Goal: Task Accomplishment & Management: Complete application form

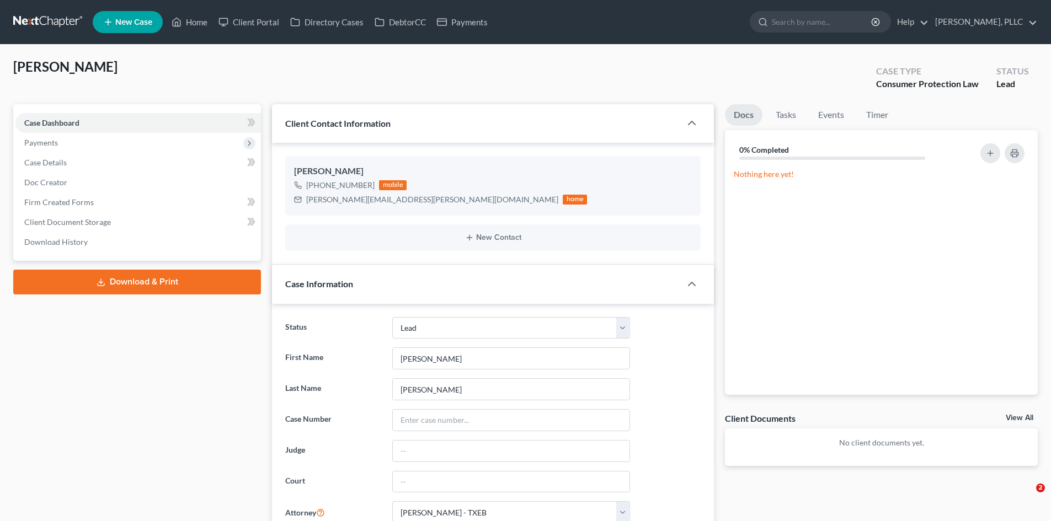
select select "14"
select select "0"
click at [246, 18] on link "Client Portal" at bounding box center [249, 22] width 72 height 20
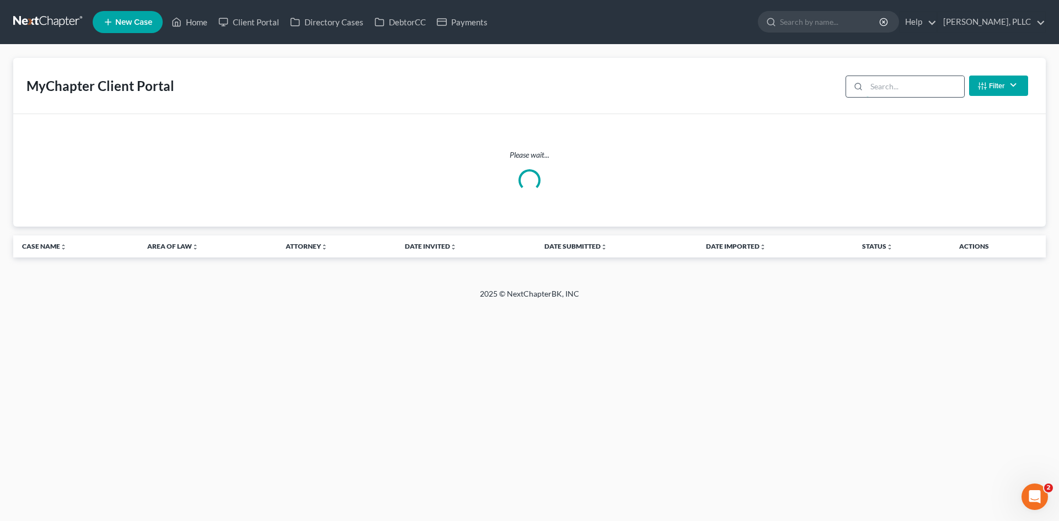
click at [875, 90] on input "search" at bounding box center [916, 86] width 98 height 21
type input "r"
type input "james"
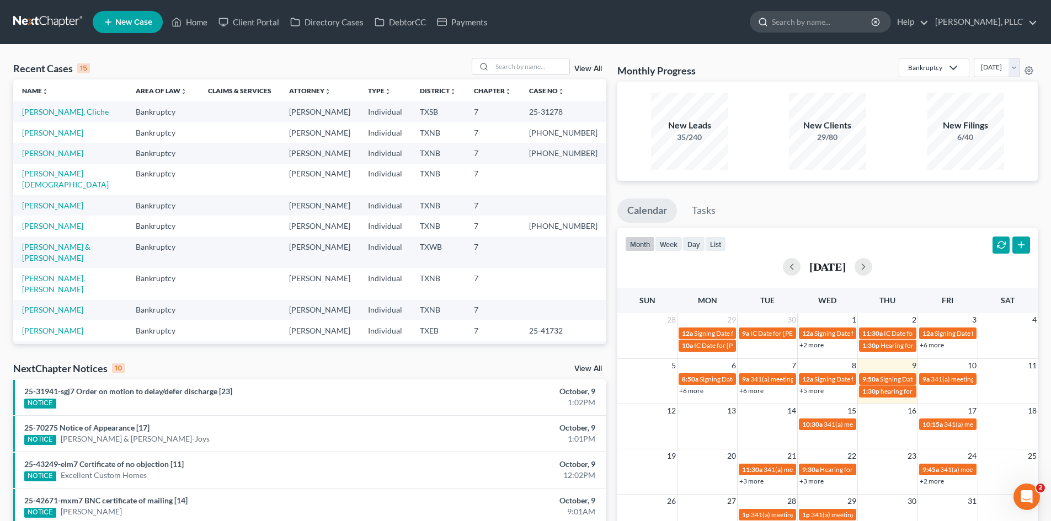
click at [804, 15] on input "search" at bounding box center [822, 22] width 101 height 20
type input "j"
click at [495, 61] on input "search" at bounding box center [530, 66] width 77 height 16
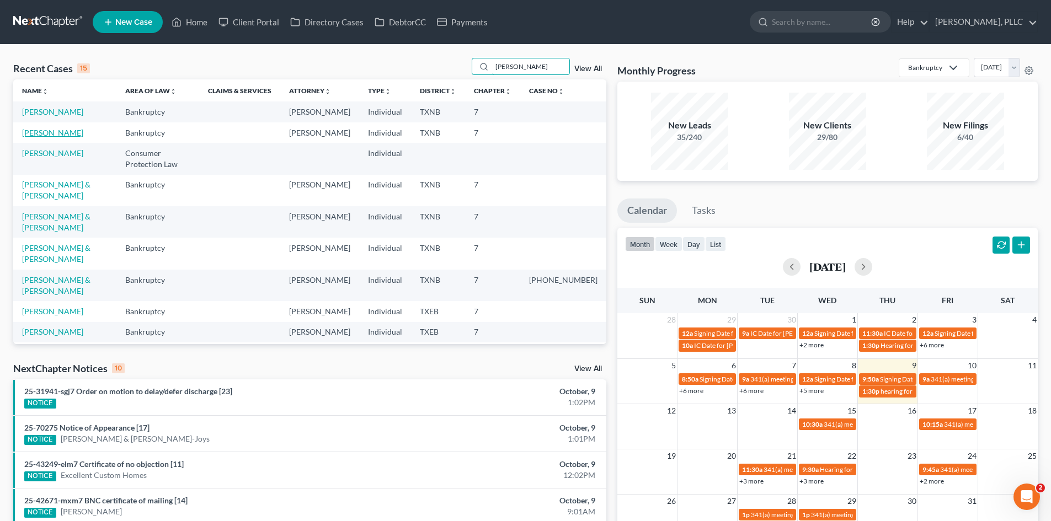
type input "james"
click at [58, 134] on link "[PERSON_NAME]" at bounding box center [52, 132] width 61 height 9
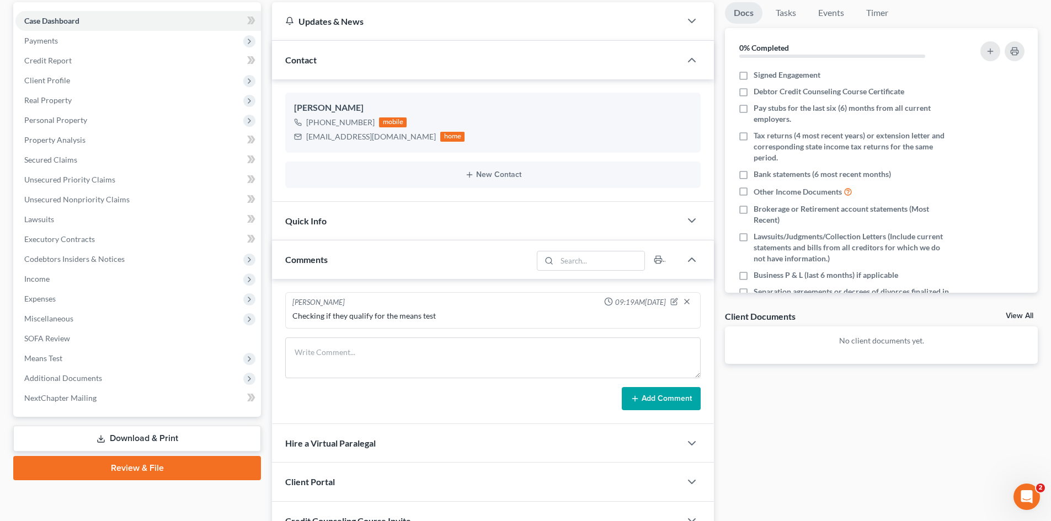
scroll to position [55, 0]
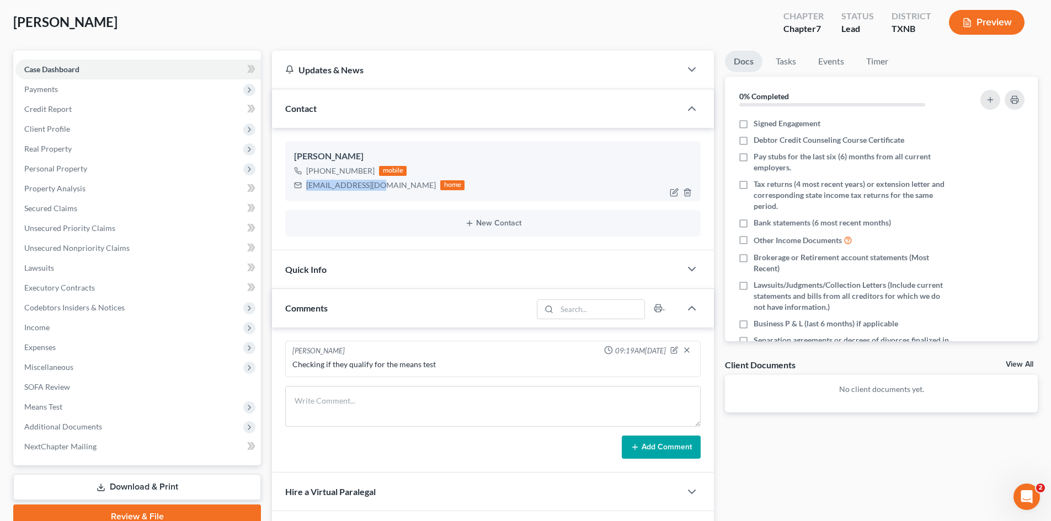
drag, startPoint x: 306, startPoint y: 185, endPoint x: 379, endPoint y: 186, distance: 72.8
click at [376, 186] on div "jatyro91@gmail.com" at bounding box center [371, 185] width 130 height 11
copy div "jatyro91@gmail.com"
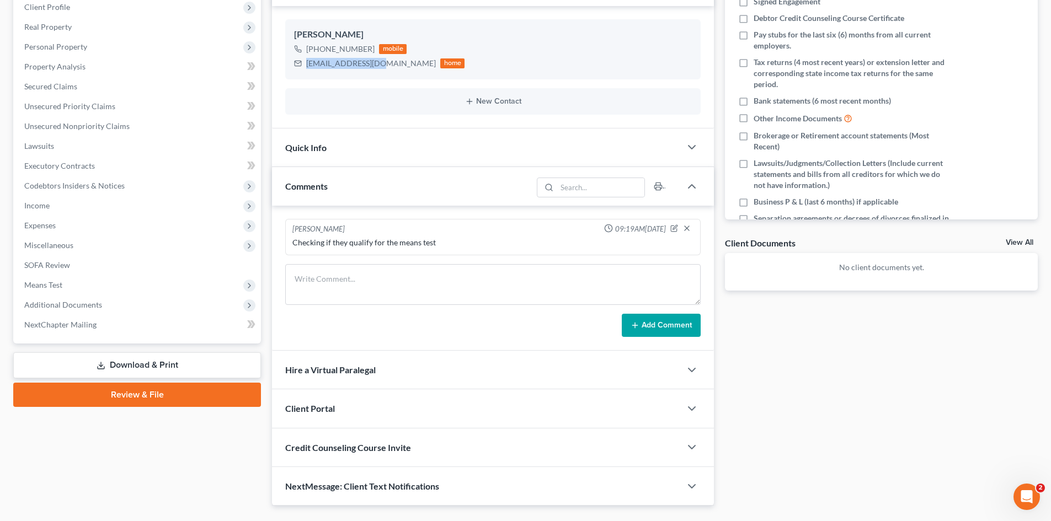
scroll to position [204, 0]
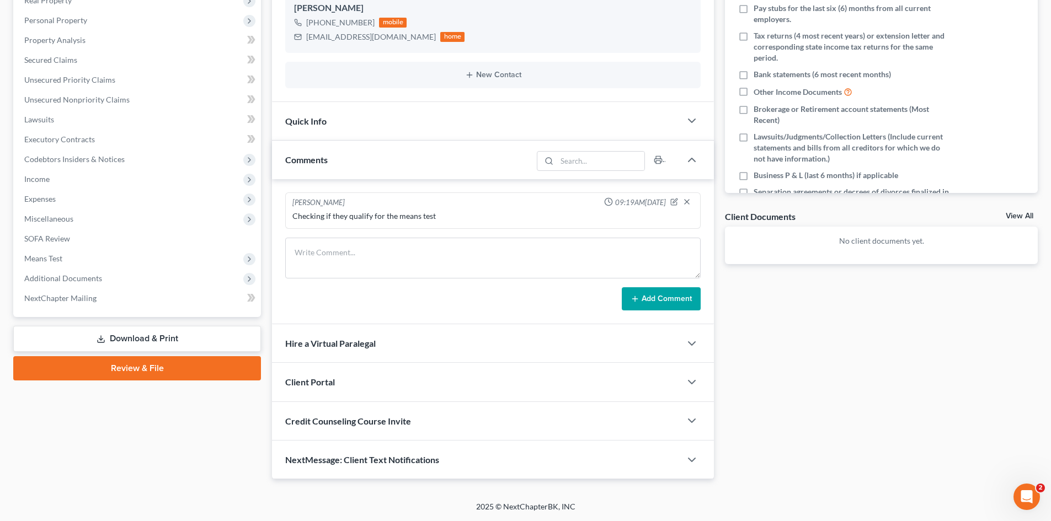
click at [369, 381] on div "Client Portal" at bounding box center [476, 382] width 409 height 38
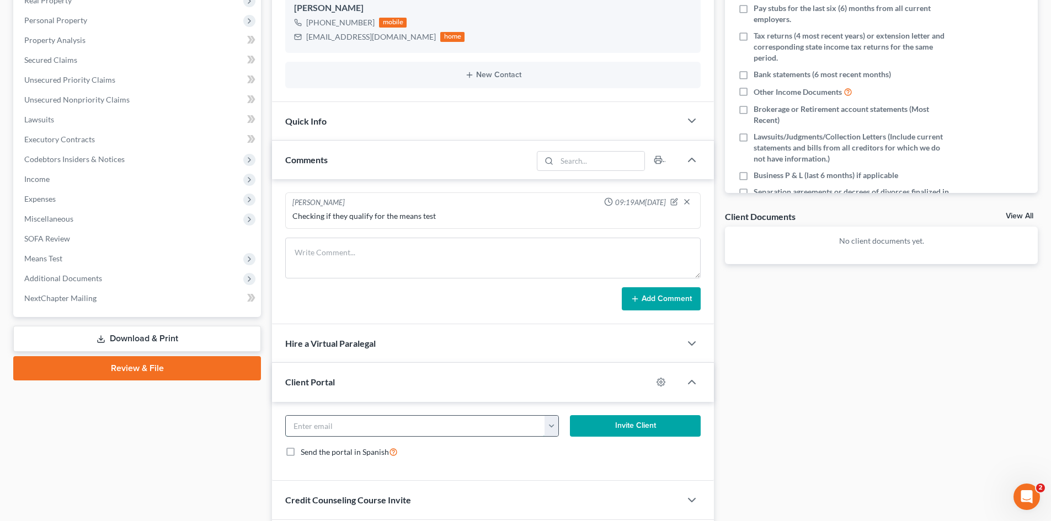
click at [365, 425] on input "email" at bounding box center [415, 426] width 259 height 21
paste input "jatyro91@gmail.com"
type input "jatyro91@gmail.com"
click at [632, 430] on button "Invite Client" at bounding box center [635, 426] width 131 height 22
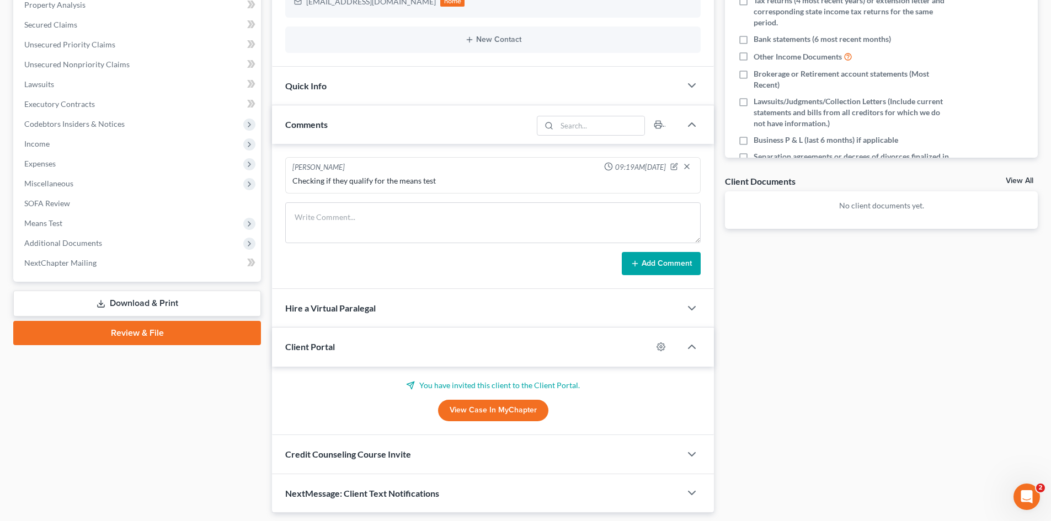
scroll to position [273, 0]
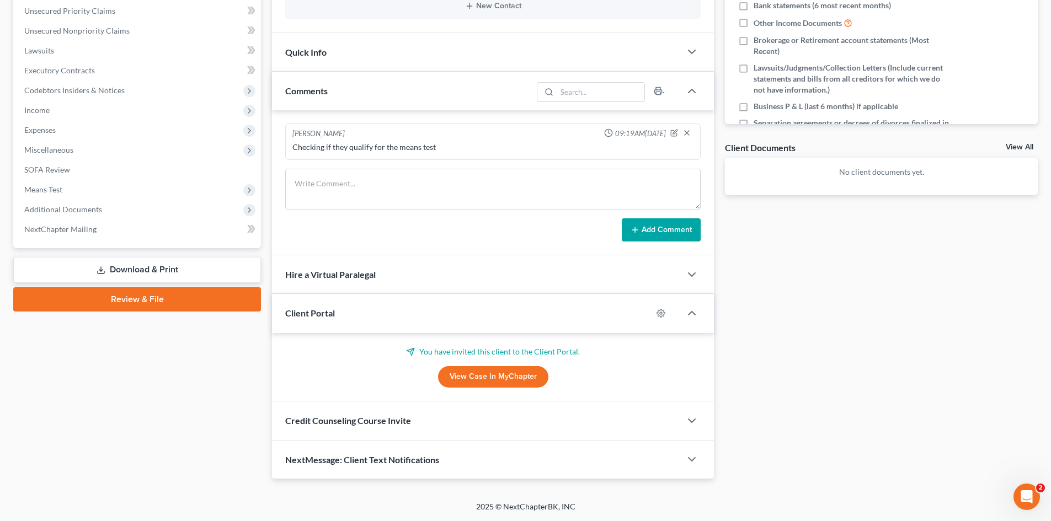
click at [442, 424] on div "Credit Counseling Course Invite" at bounding box center [476, 421] width 409 height 38
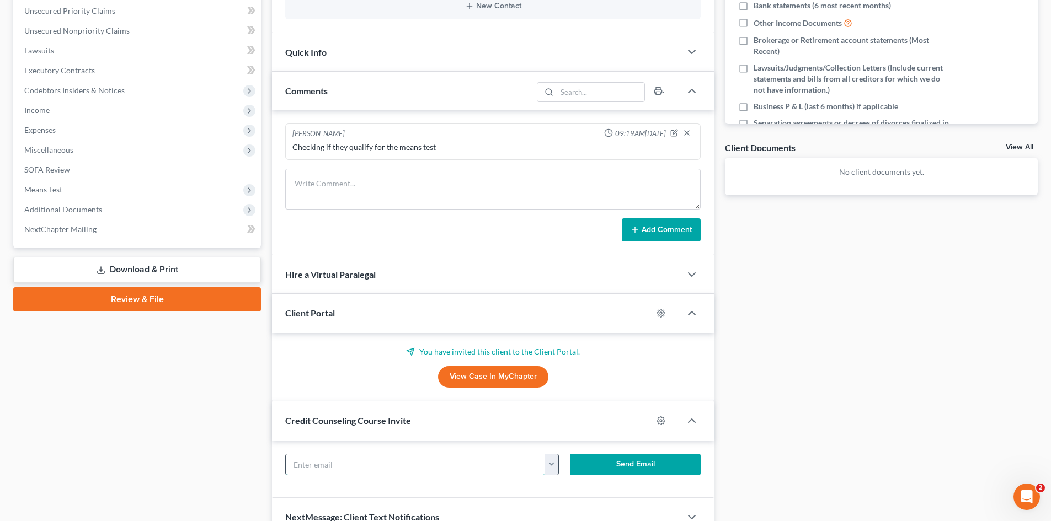
click at [419, 460] on input "text" at bounding box center [415, 465] width 259 height 21
paste input "jatyro91@gmail.com"
type input "jatyro91@gmail.com"
click at [621, 464] on button "Send Email" at bounding box center [635, 465] width 131 height 22
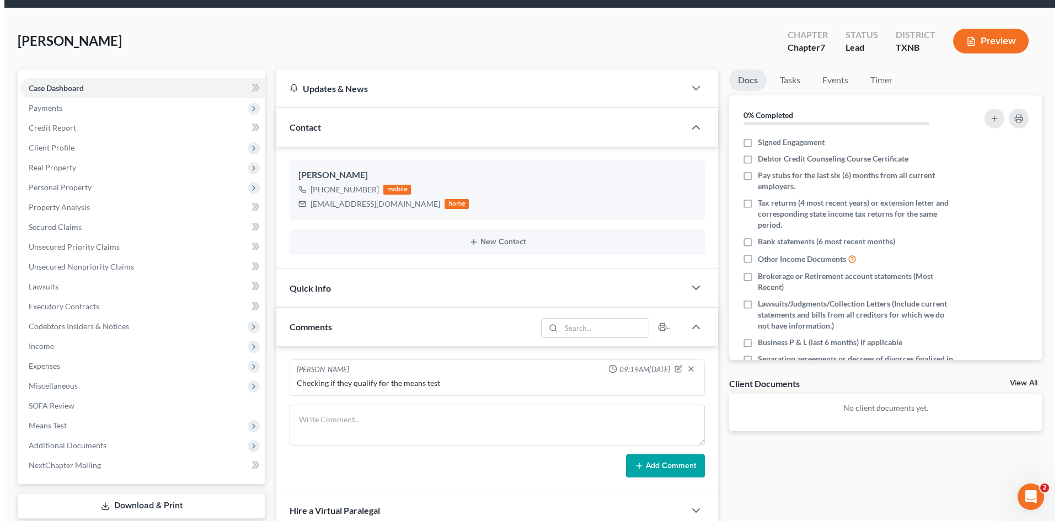
scroll to position [0, 0]
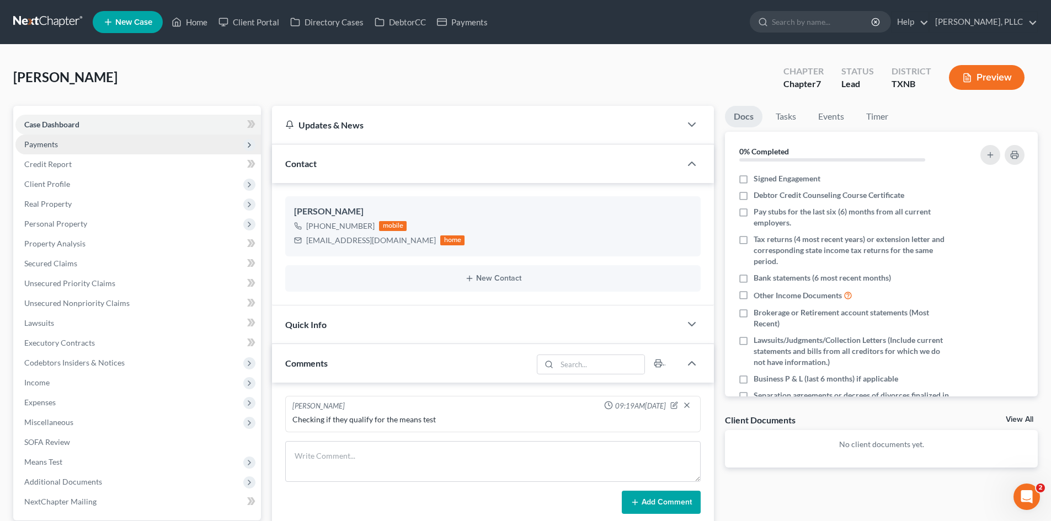
click at [60, 147] on span "Payments" at bounding box center [138, 145] width 246 height 20
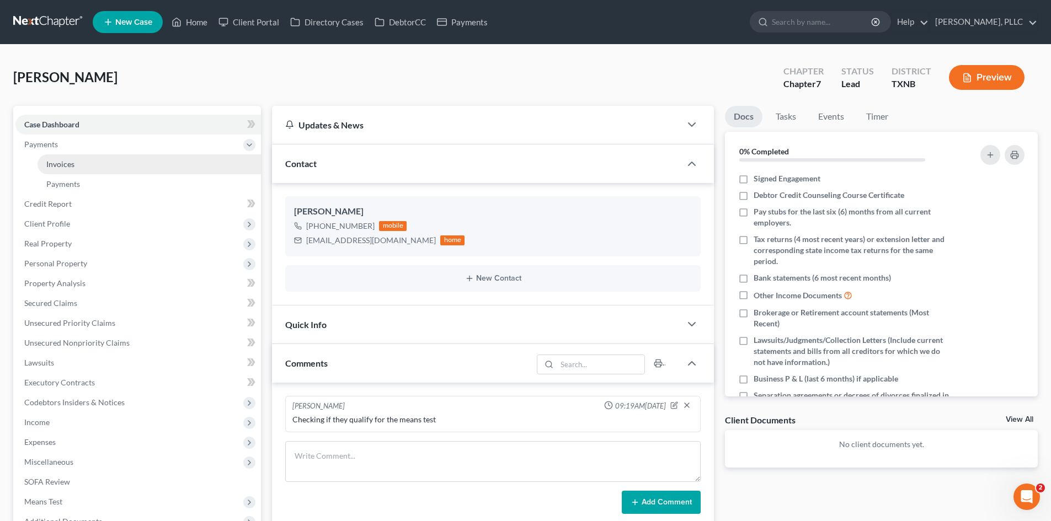
click at [115, 164] on link "Invoices" at bounding box center [149, 164] width 223 height 20
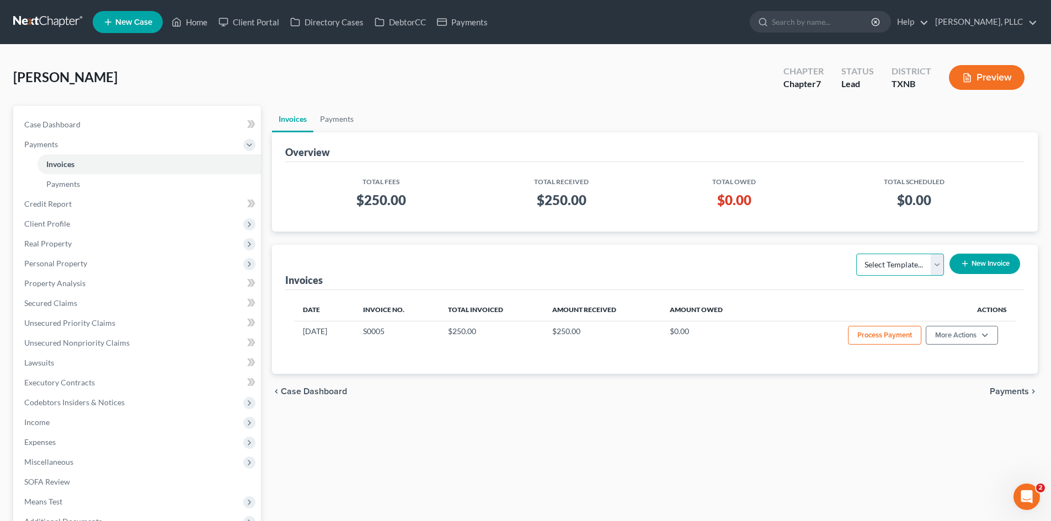
click at [936, 263] on select "Select Template... Invoice" at bounding box center [900, 265] width 88 height 22
select select "0"
click at [856, 254] on select "Select Template... Invoice" at bounding box center [900, 265] width 88 height 22
click at [973, 259] on button "New Invoice" at bounding box center [984, 264] width 71 height 20
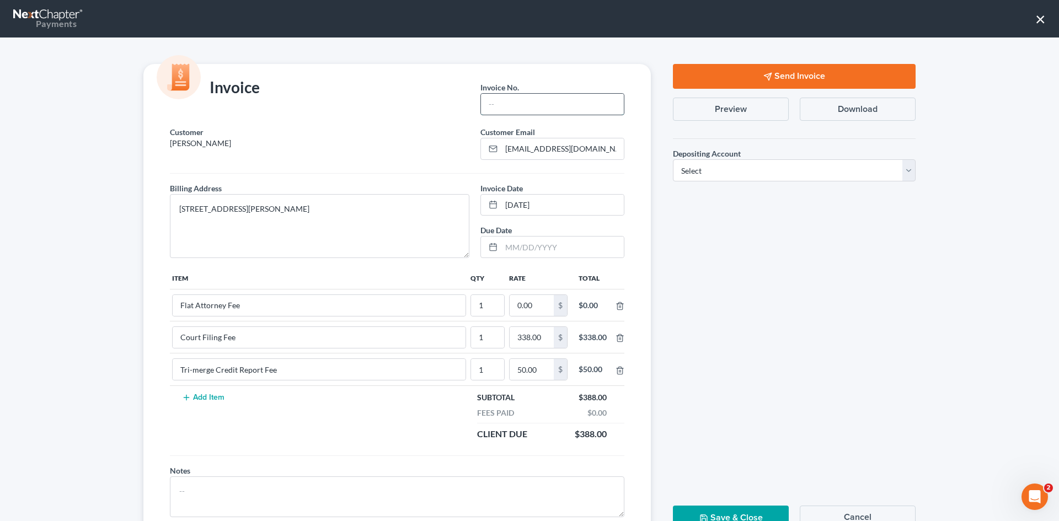
click at [496, 100] on input "text" at bounding box center [552, 104] width 143 height 21
type input "S0009"
click at [530, 306] on input "0.00" at bounding box center [532, 305] width 44 height 21
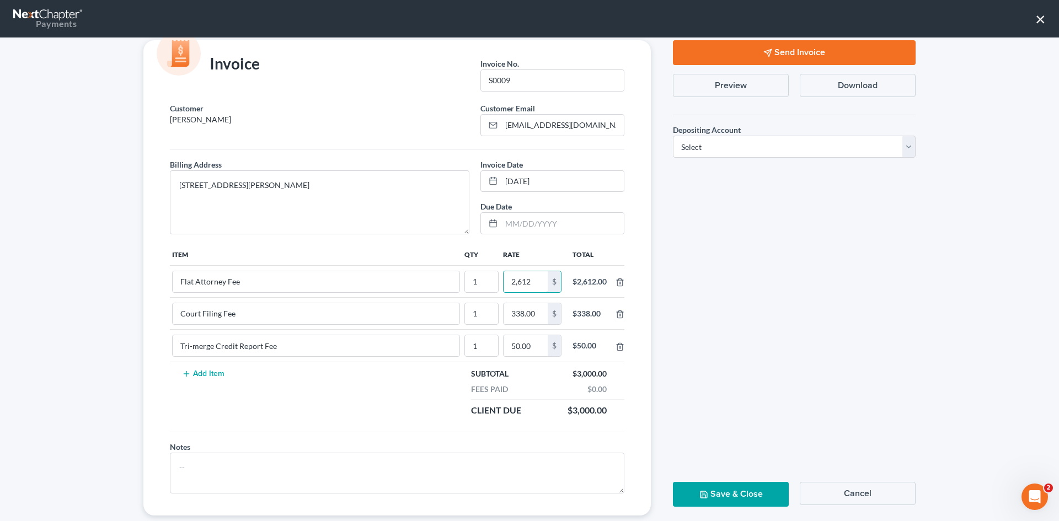
scroll to position [45, 0]
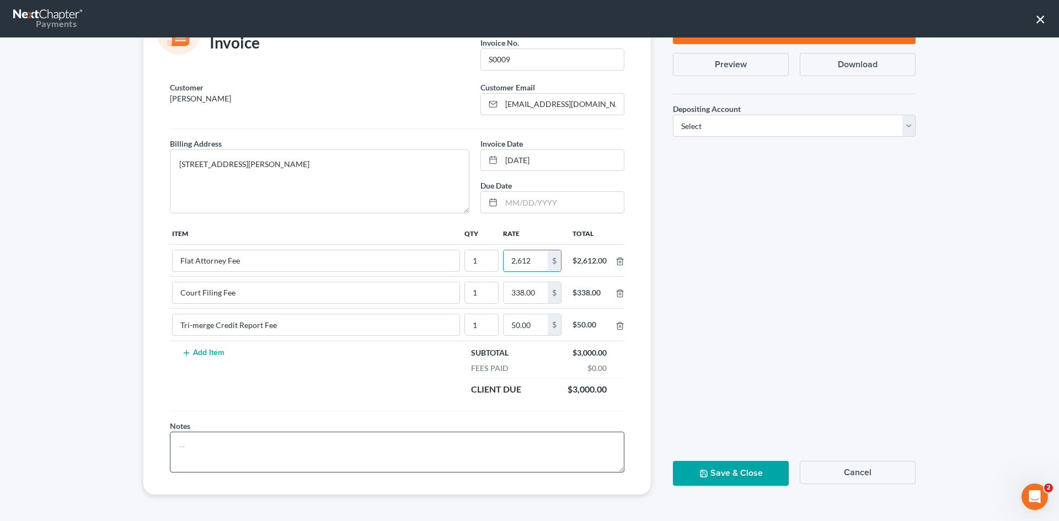
type input "2,612"
click at [228, 449] on textarea at bounding box center [397, 452] width 455 height 41
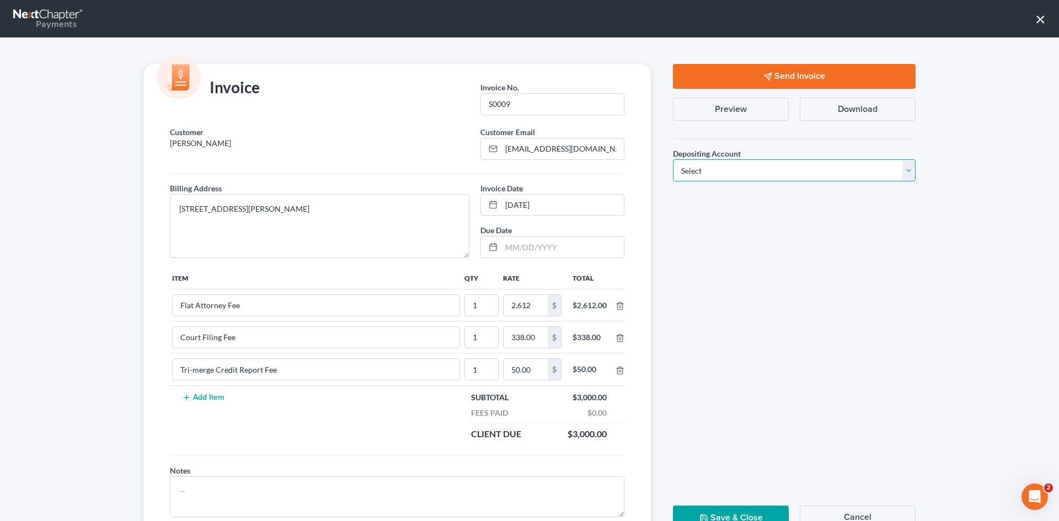
click at [742, 164] on select "Select Operation Trust" at bounding box center [794, 170] width 243 height 22
click at [728, 210] on div "Send Invoice Preview Download Depositing Account * Select Operation Trust Save …" at bounding box center [794, 302] width 265 height 476
click at [705, 176] on select "Select Operation Trust" at bounding box center [794, 170] width 243 height 22
select select "1"
click at [673, 159] on select "Select Operation Trust" at bounding box center [794, 170] width 243 height 22
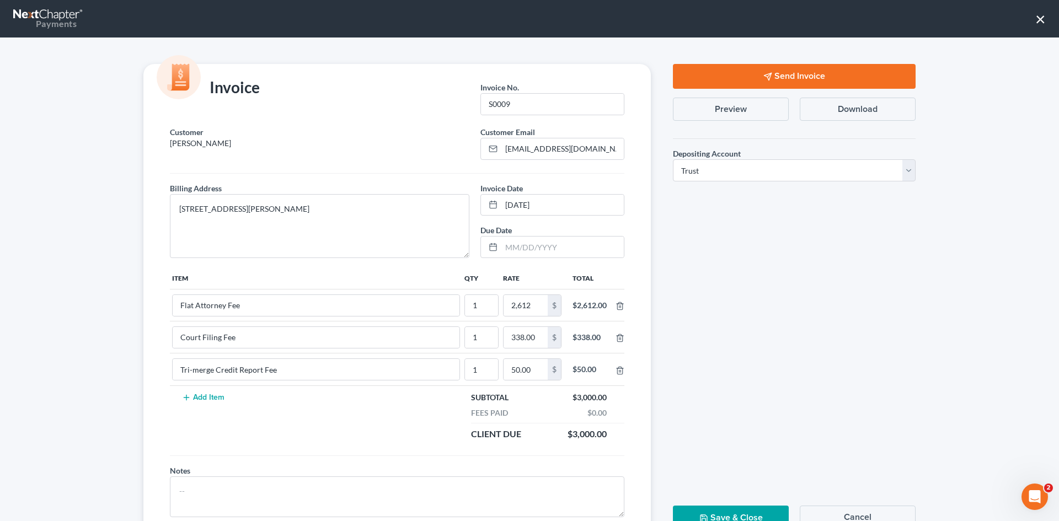
click at [1043, 14] on button "×" at bounding box center [1041, 19] width 10 height 18
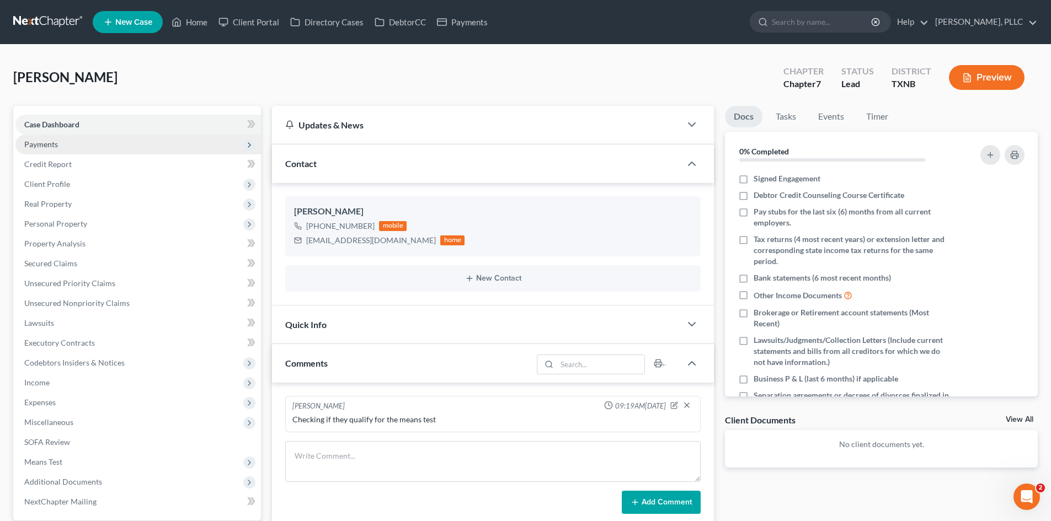
click at [60, 143] on span "Payments" at bounding box center [138, 145] width 246 height 20
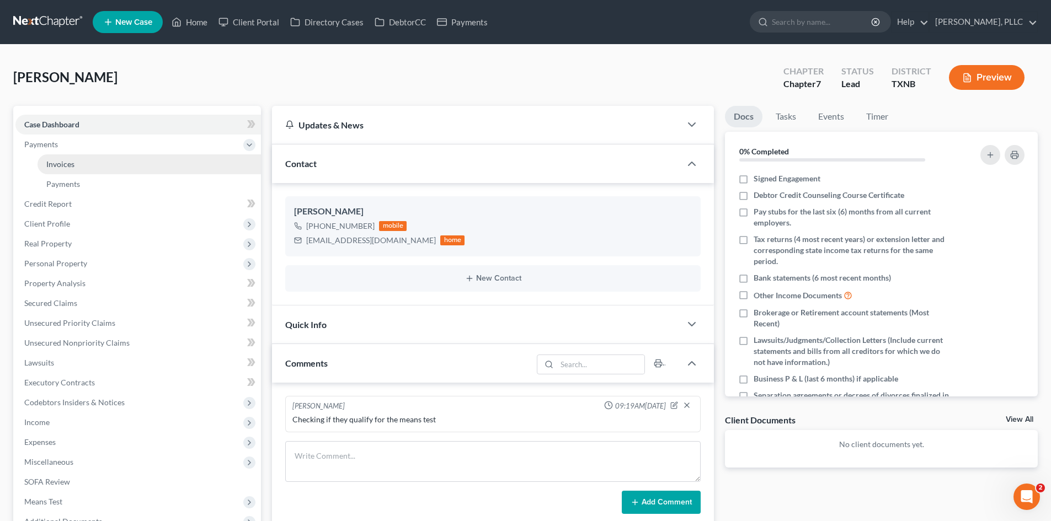
click at [119, 164] on link "Invoices" at bounding box center [149, 164] width 223 height 20
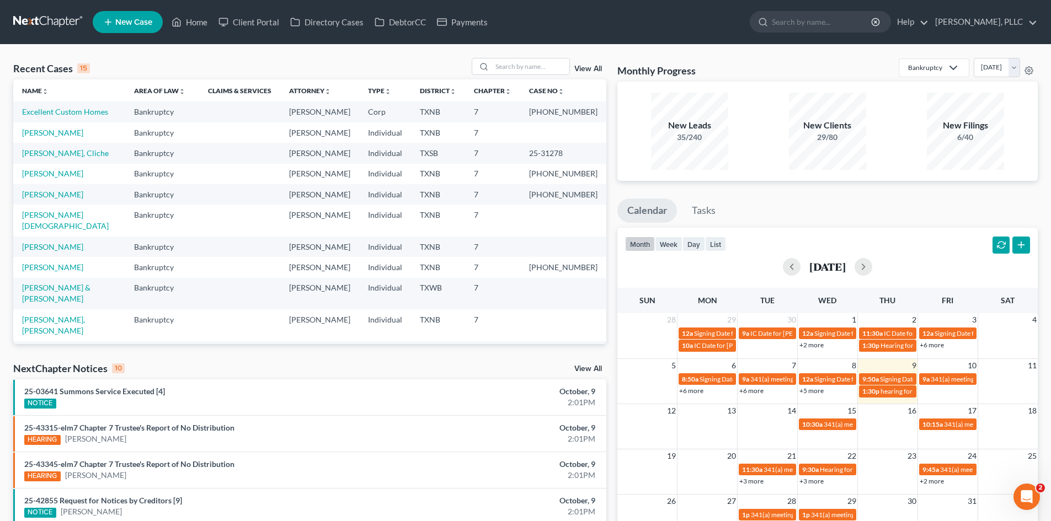
click at [131, 24] on span "New Case" at bounding box center [133, 22] width 37 height 8
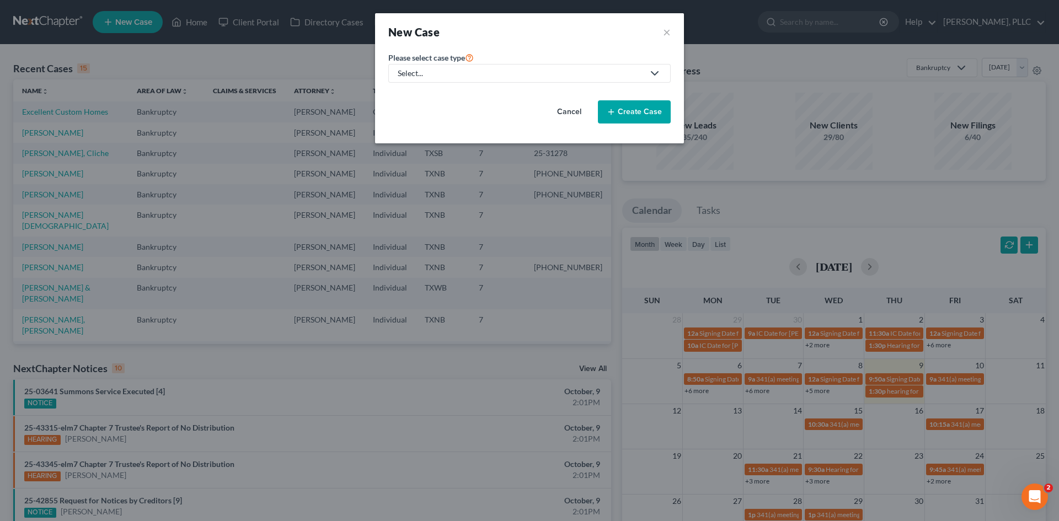
click at [437, 73] on div "Select..." at bounding box center [521, 73] width 246 height 11
click at [423, 92] on div "Bankruptcy" at bounding box center [444, 95] width 90 height 11
select select "78"
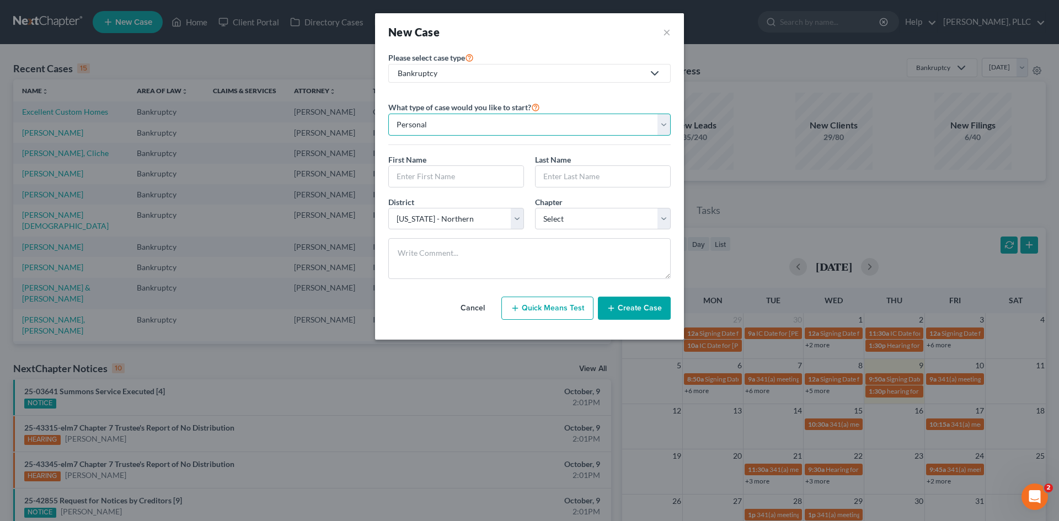
click at [537, 129] on select "Personal Business" at bounding box center [529, 125] width 282 height 22
click at [388, 114] on select "Personal Business" at bounding box center [529, 125] width 282 height 22
click at [461, 178] on input "text" at bounding box center [456, 176] width 135 height 21
type input "Delta"
click at [552, 173] on input "text" at bounding box center [603, 176] width 135 height 21
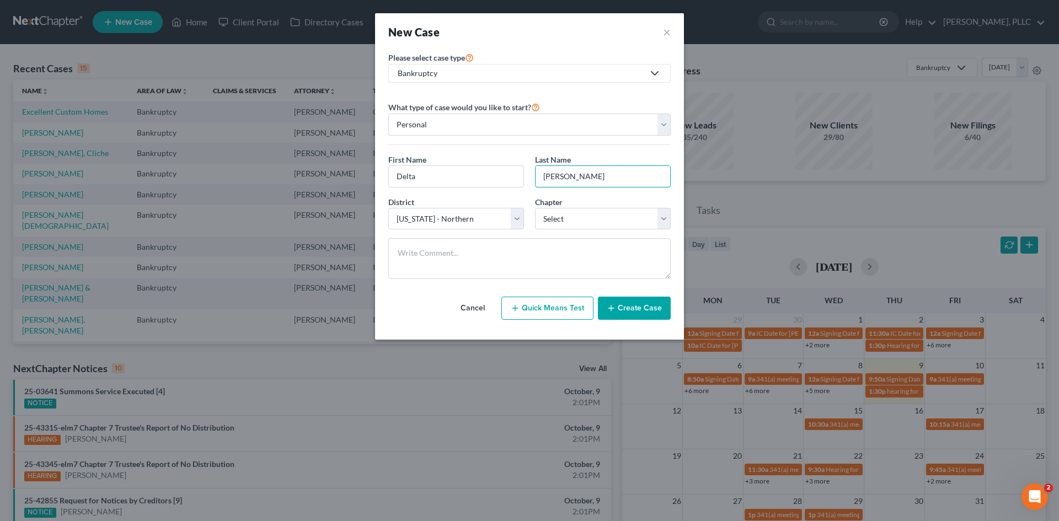
type input "Scott"
click at [496, 221] on select "Select Alabama - Middle Alabama - Northern Alabama - Southern Alaska Arizona Ar…" at bounding box center [456, 219] width 136 height 22
select select "79"
click at [388, 208] on select "Select Alabama - Middle Alabama - Northern Alabama - Southern Alaska Arizona Ar…" at bounding box center [456, 219] width 136 height 22
click at [604, 219] on select "Select 7 11 12 13" at bounding box center [603, 219] width 136 height 22
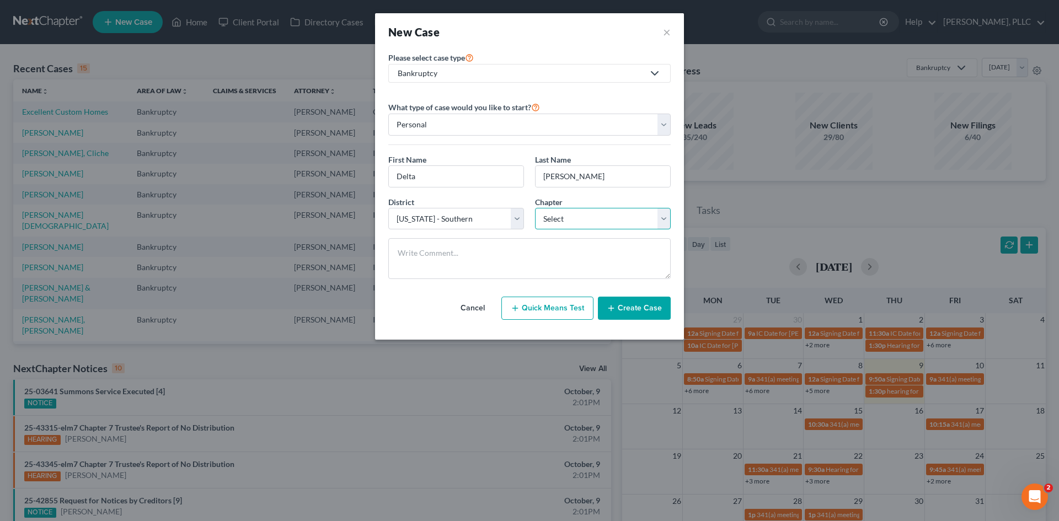
select select "0"
click at [535, 208] on select "Select 7 11 12 13" at bounding box center [603, 219] width 136 height 22
click at [629, 307] on button "Create Case" at bounding box center [634, 308] width 73 height 23
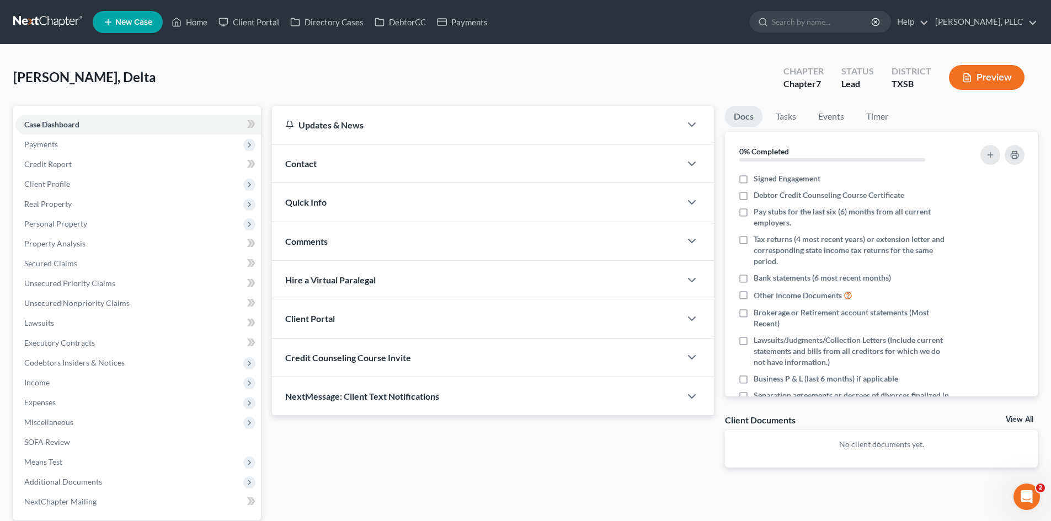
click at [417, 172] on div "Contact" at bounding box center [476, 164] width 409 height 38
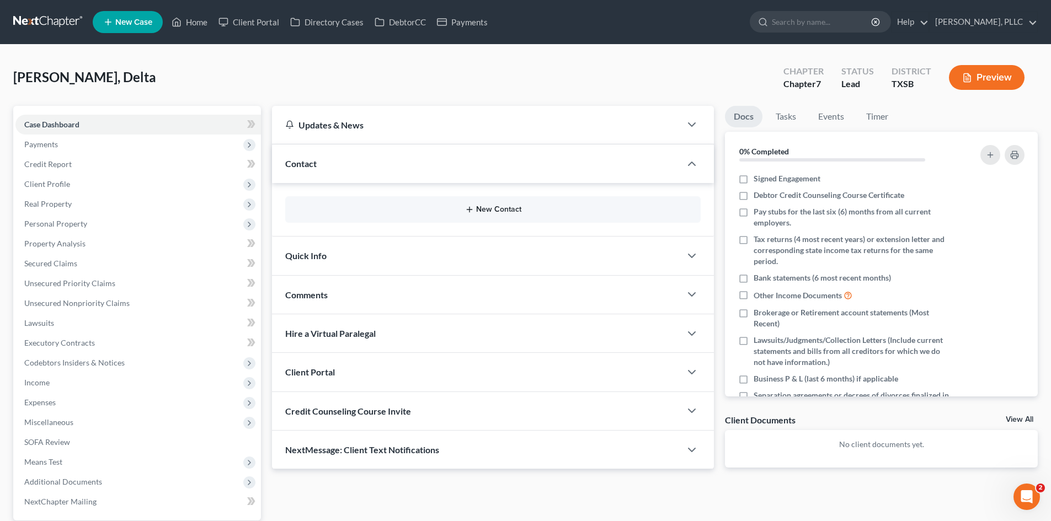
click at [496, 211] on button "New Contact" at bounding box center [493, 209] width 398 height 9
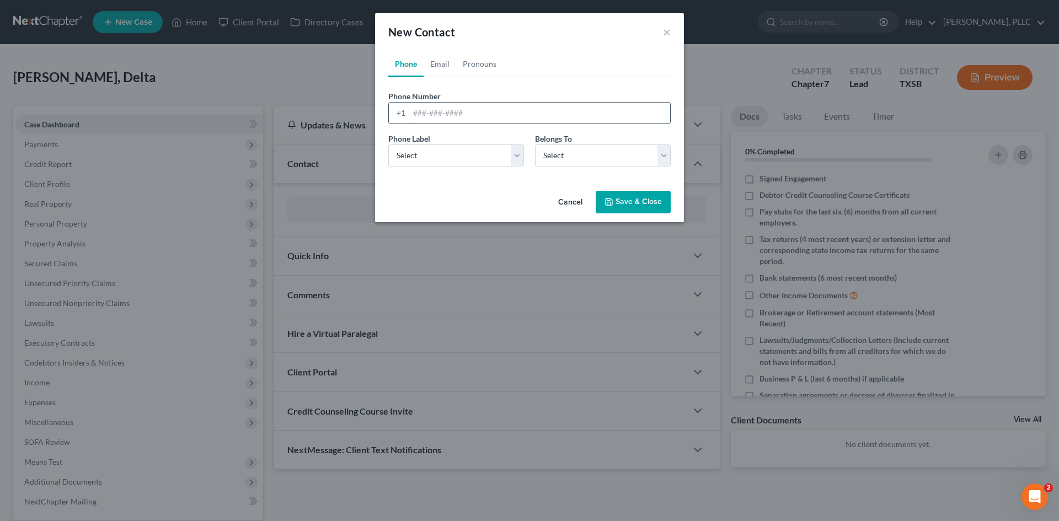
click at [455, 110] on input "tel" at bounding box center [539, 113] width 261 height 21
type input "8328656099"
click at [510, 158] on select "Select Mobile Home Work Other" at bounding box center [456, 156] width 136 height 22
select select "0"
click at [388, 145] on select "Select Mobile Home Work Other" at bounding box center [456, 156] width 136 height 22
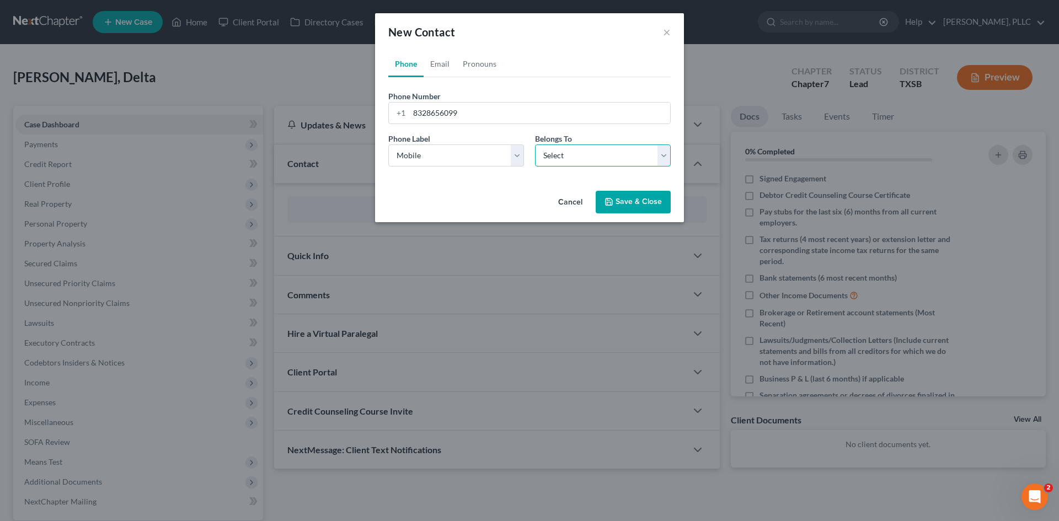
click at [595, 162] on select "Select Client Other" at bounding box center [603, 156] width 136 height 22
select select "0"
click at [535, 145] on select "Select Client Other" at bounding box center [603, 156] width 136 height 22
select select "0"
click at [439, 67] on link "Email" at bounding box center [440, 64] width 33 height 26
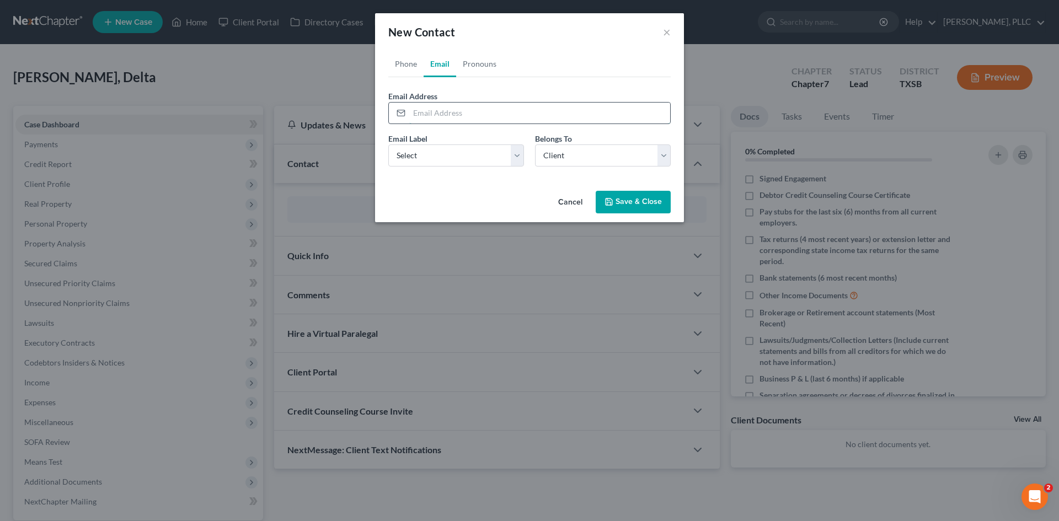
click at [441, 111] on input "email" at bounding box center [539, 113] width 261 height 21
type input "deltascott74@yahoo.com"
click at [468, 162] on select "Select Home Work Other" at bounding box center [456, 156] width 136 height 22
select select "0"
click at [388, 145] on select "Select Home Work Other" at bounding box center [456, 156] width 136 height 22
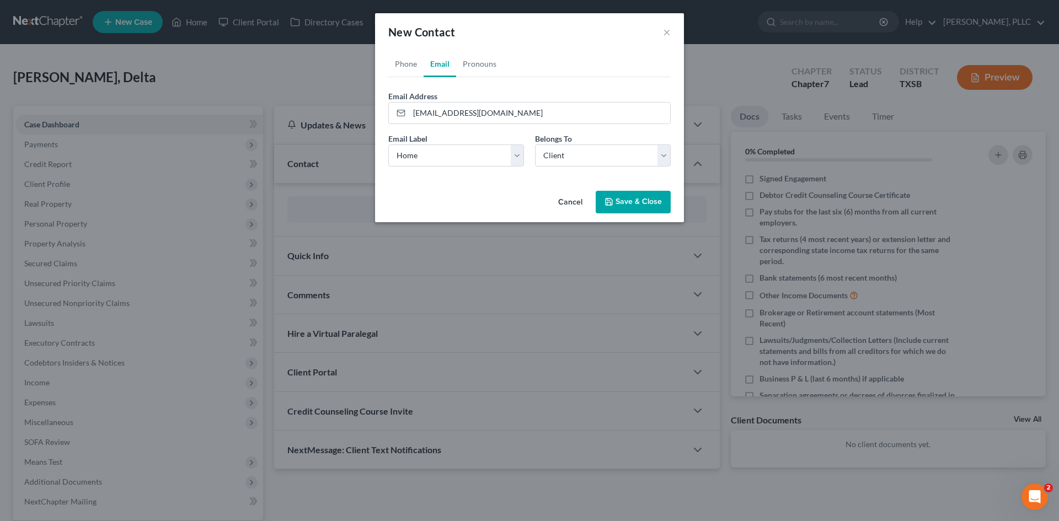
click at [618, 202] on button "Save & Close" at bounding box center [633, 202] width 75 height 23
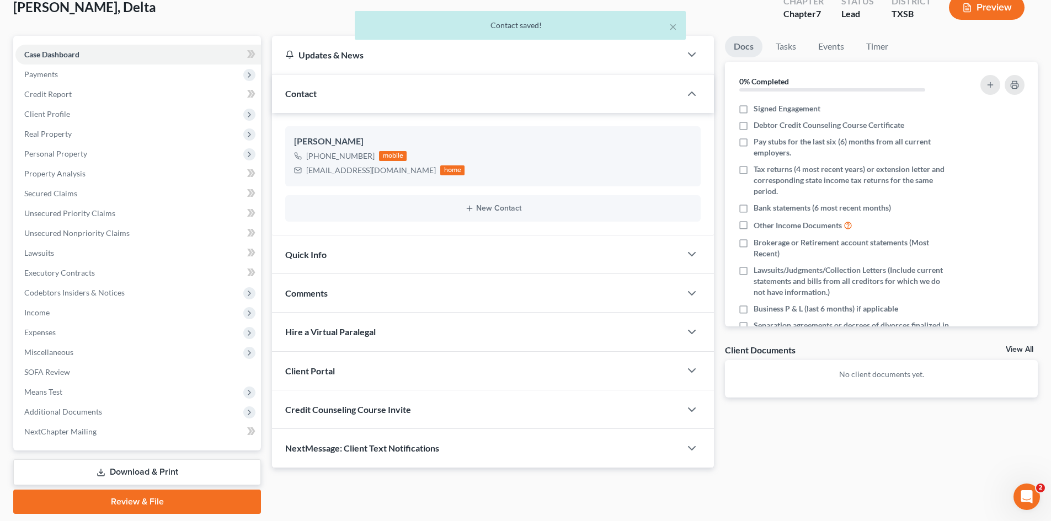
scroll to position [105, 0]
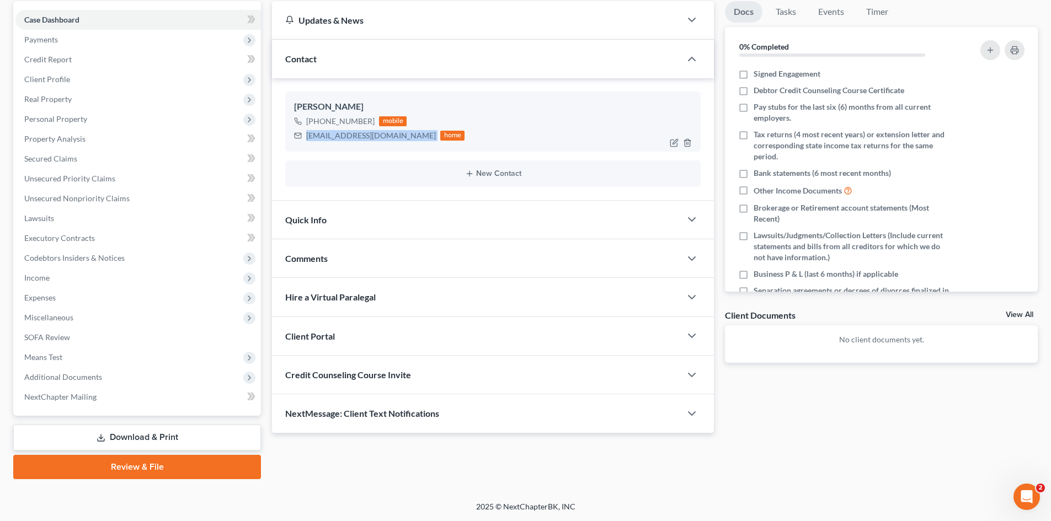
drag, startPoint x: 306, startPoint y: 133, endPoint x: 397, endPoint y: 143, distance: 91.6
click at [397, 143] on div "Delta Scott +1 (832) 865-6099 mobile deltascott74@yahoo.com home" at bounding box center [492, 122] width 415 height 60
copy div "deltascott74@yahoo.com"
click at [342, 342] on div "Client Portal" at bounding box center [476, 336] width 409 height 38
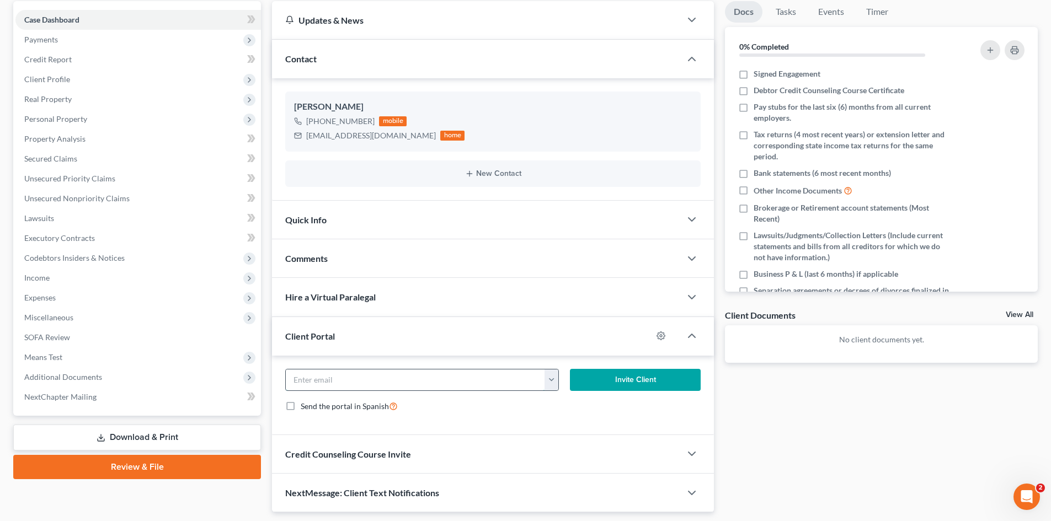
click at [357, 383] on input "email" at bounding box center [415, 380] width 259 height 21
paste input "deltascott74@yahoo.com"
type input "deltascott74@yahoo.com"
click at [601, 376] on button "Invite Client" at bounding box center [635, 380] width 131 height 22
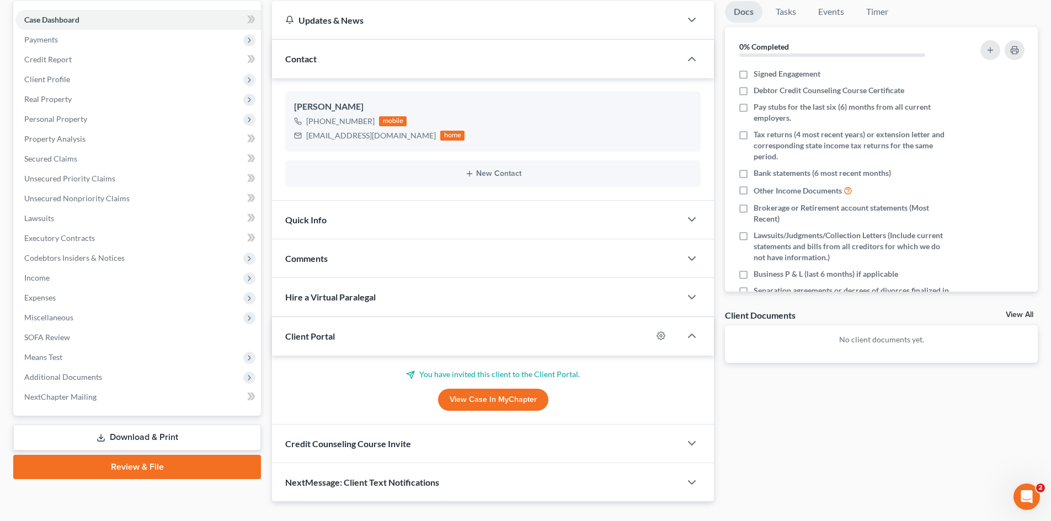
click at [460, 442] on div "Credit Counseling Course Invite" at bounding box center [476, 444] width 409 height 38
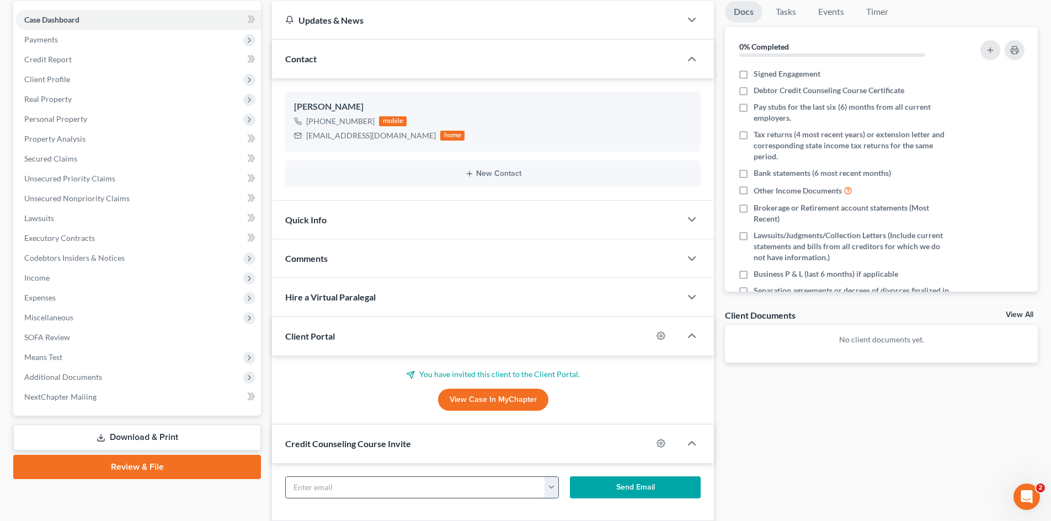
click at [443, 480] on input "text" at bounding box center [415, 487] width 259 height 21
paste input "deltascott74@yahoo.com"
type input "deltascott74@yahoo.com"
click at [633, 489] on button "Send Email" at bounding box center [635, 488] width 131 height 22
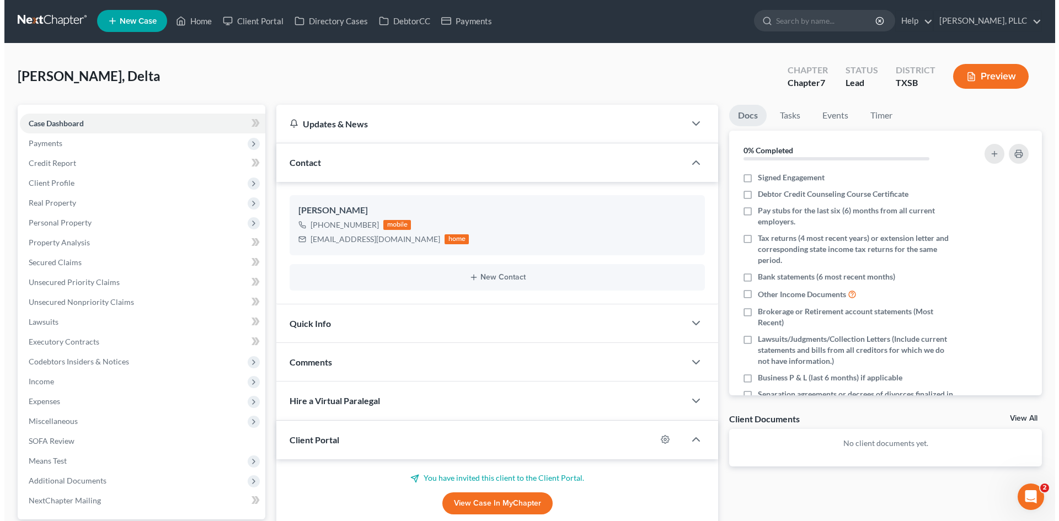
scroll to position [0, 0]
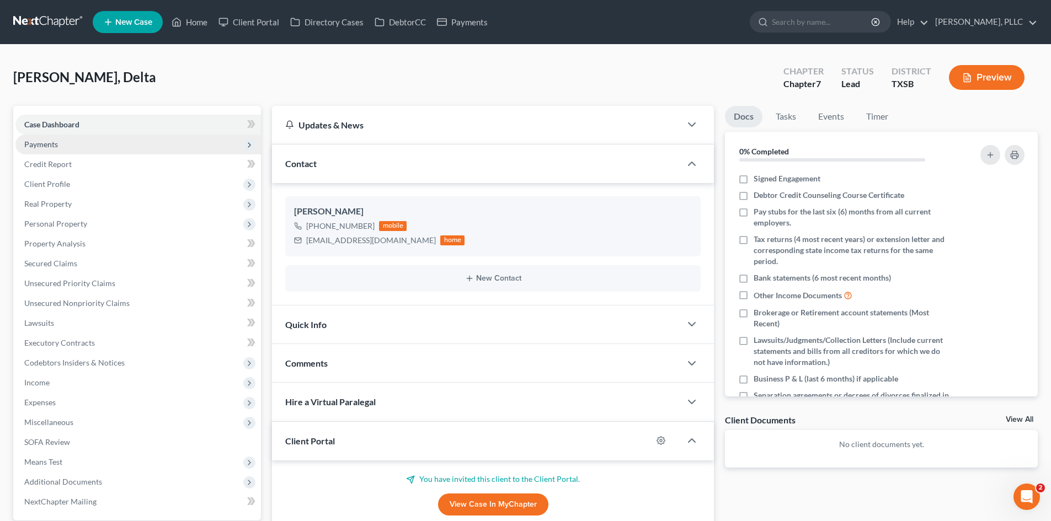
drag, startPoint x: 55, startPoint y: 144, endPoint x: 59, endPoint y: 152, distance: 9.4
click at [55, 144] on span "Payments" at bounding box center [41, 144] width 34 height 9
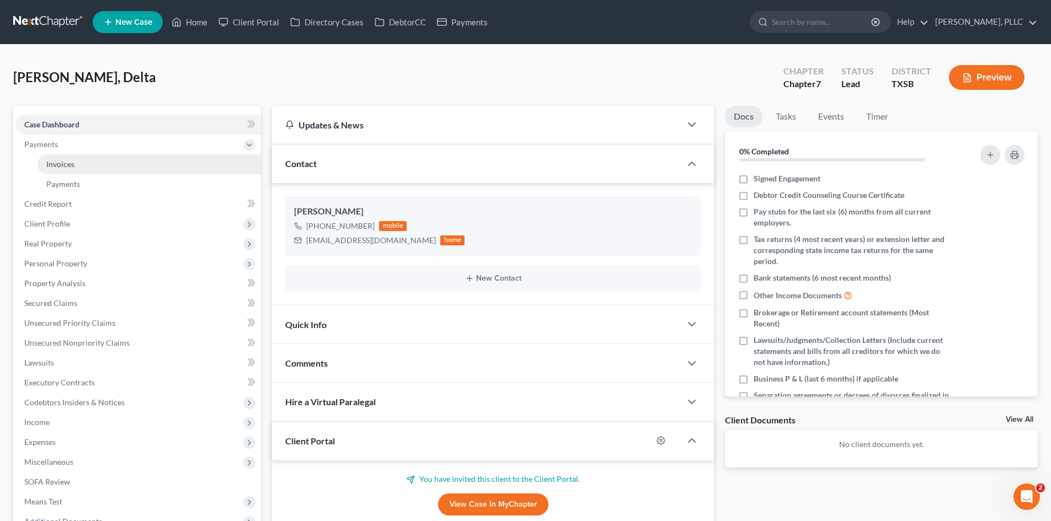
click at [98, 165] on link "Invoices" at bounding box center [149, 164] width 223 height 20
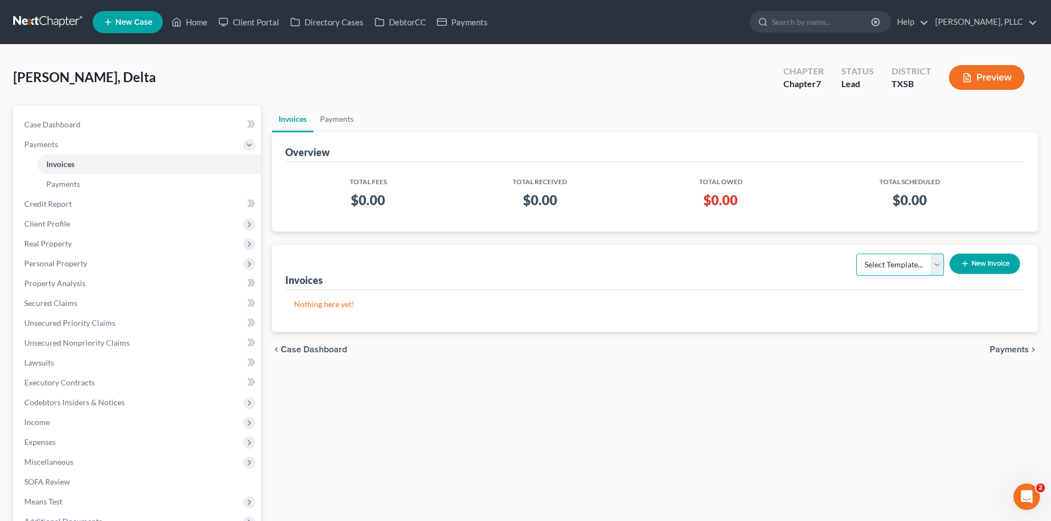
click at [936, 268] on select "Select Template... Invoice" at bounding box center [900, 265] width 88 height 22
select select "0"
click at [856, 254] on select "Select Template... Invoice" at bounding box center [900, 265] width 88 height 22
click at [1000, 260] on button "New Invoice" at bounding box center [984, 264] width 71 height 20
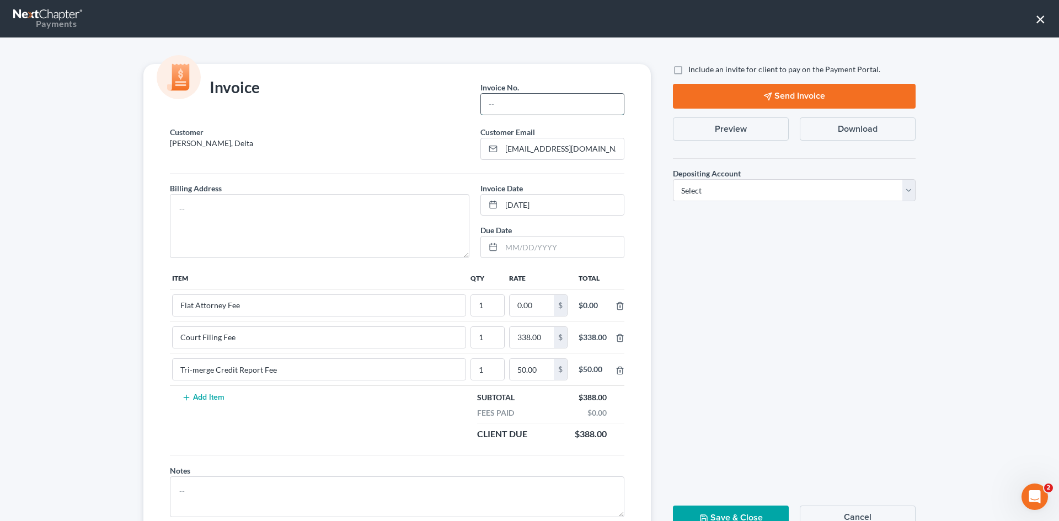
click at [510, 103] on input "text" at bounding box center [552, 104] width 143 height 21
type input "S0010"
click at [514, 302] on input "0.00" at bounding box center [532, 305] width 44 height 21
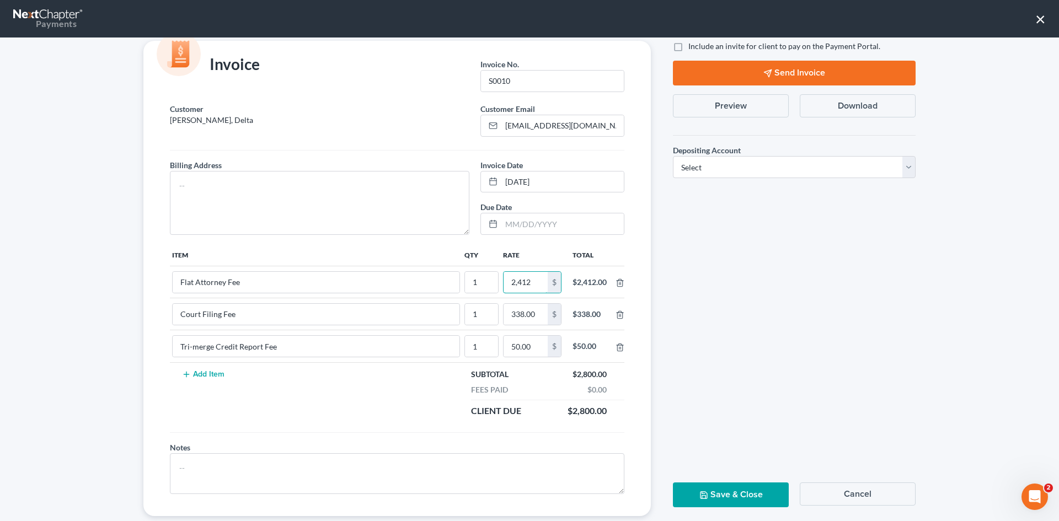
scroll to position [45, 0]
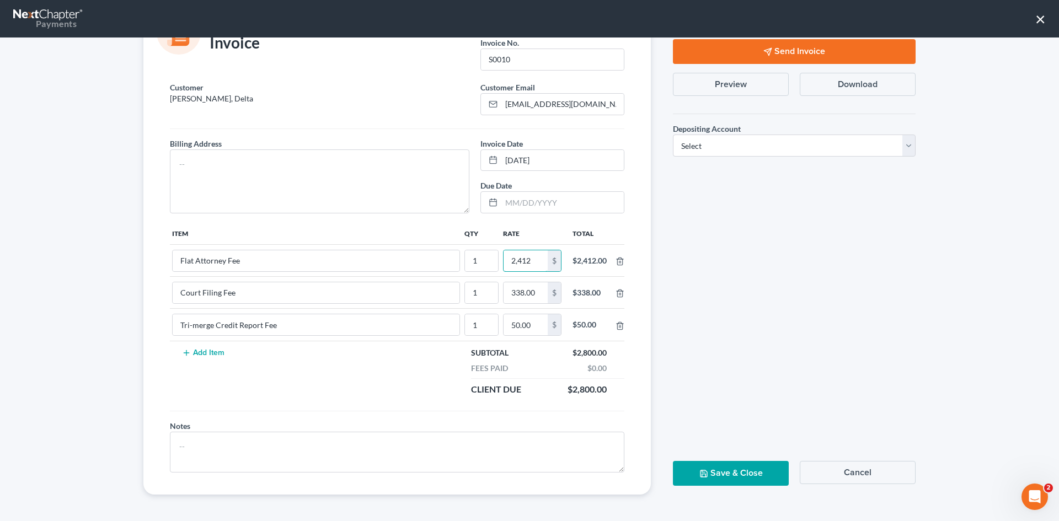
type input "2,412"
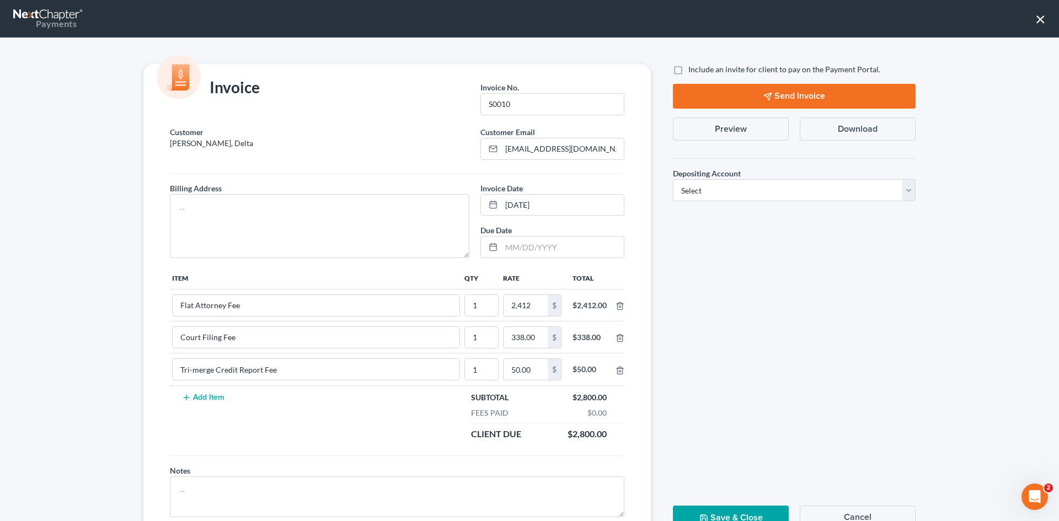
click at [689, 69] on label "Include an invite for client to pay on the Payment Portal." at bounding box center [785, 69] width 192 height 11
click at [693, 69] on input "Include an invite for client to pay on the Payment Portal." at bounding box center [696, 67] width 7 height 7
checkbox input "true"
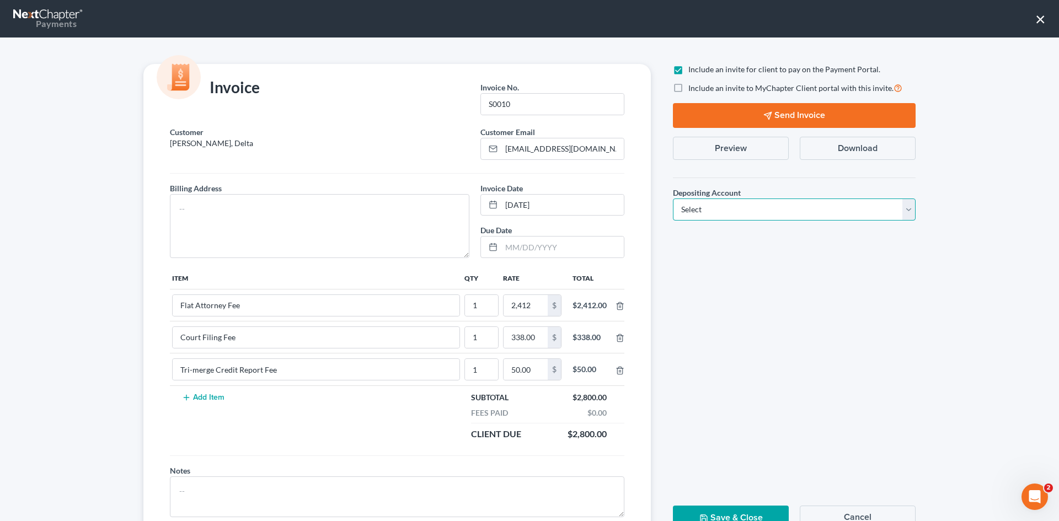
click at [753, 211] on select "Select Operation Trust" at bounding box center [794, 210] width 243 height 22
select select "1"
click at [673, 199] on select "Select Operation Trust" at bounding box center [794, 210] width 243 height 22
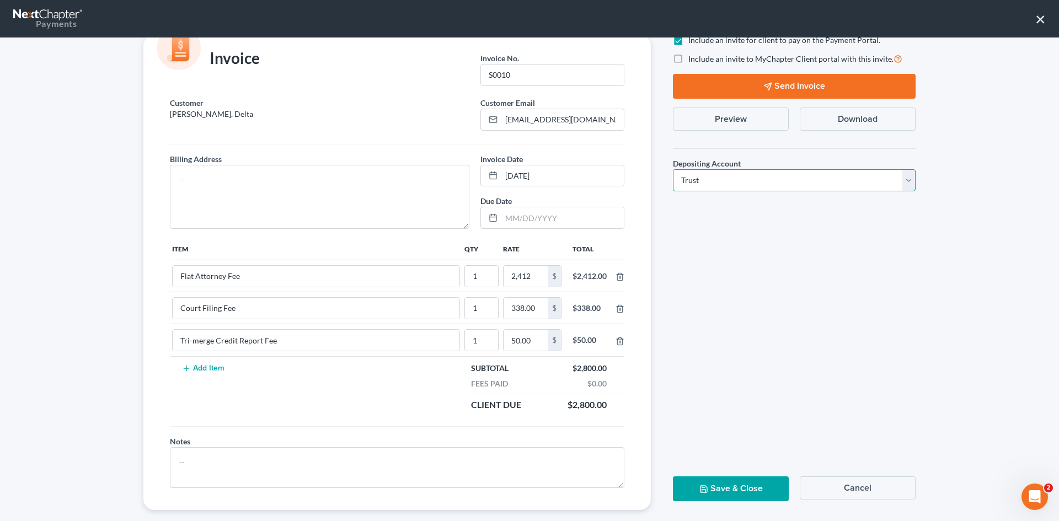
scroll to position [45, 0]
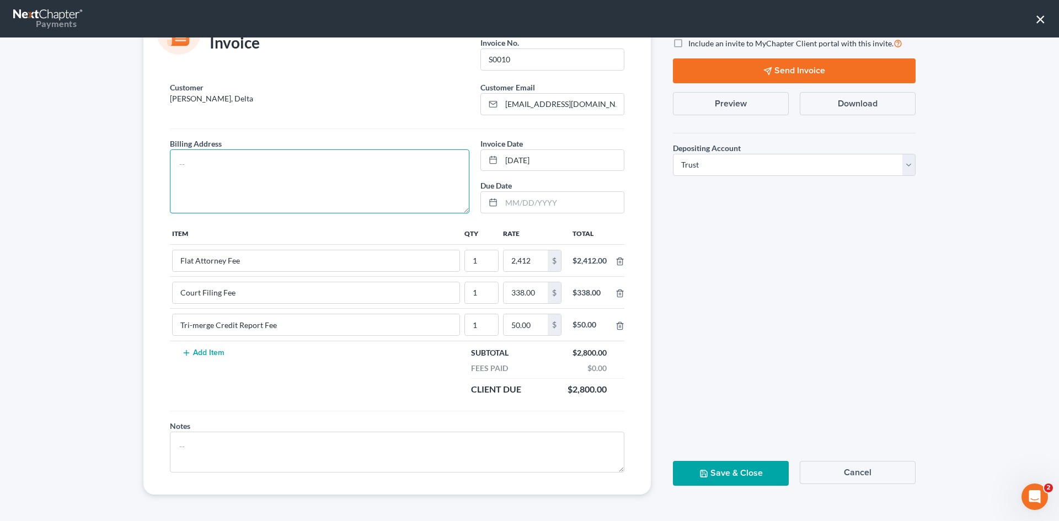
click at [201, 172] on textarea at bounding box center [320, 182] width 300 height 64
type textarea "t"
type textarea "TBD"
click at [735, 473] on button "Save & Close" at bounding box center [731, 473] width 116 height 25
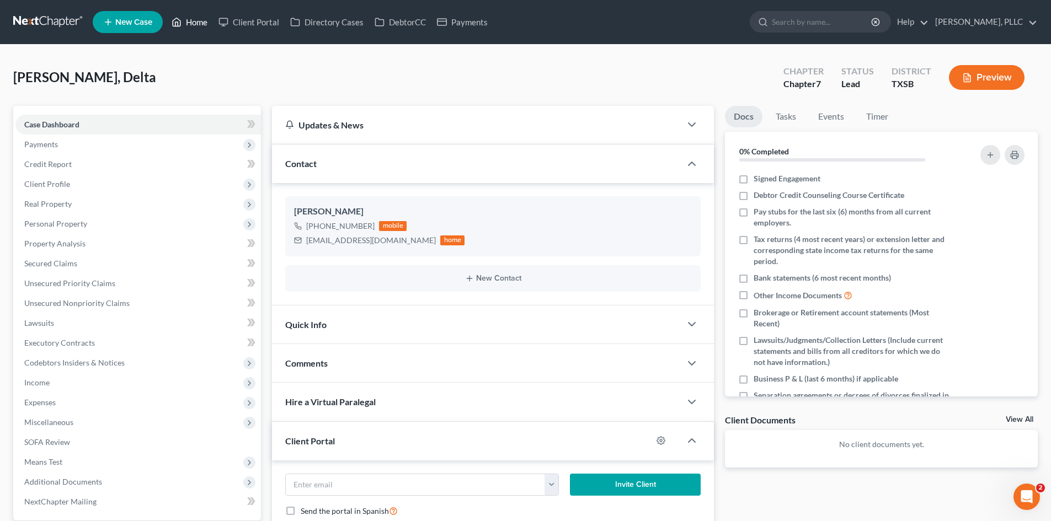
click at [200, 25] on link "Home" at bounding box center [189, 22] width 47 height 20
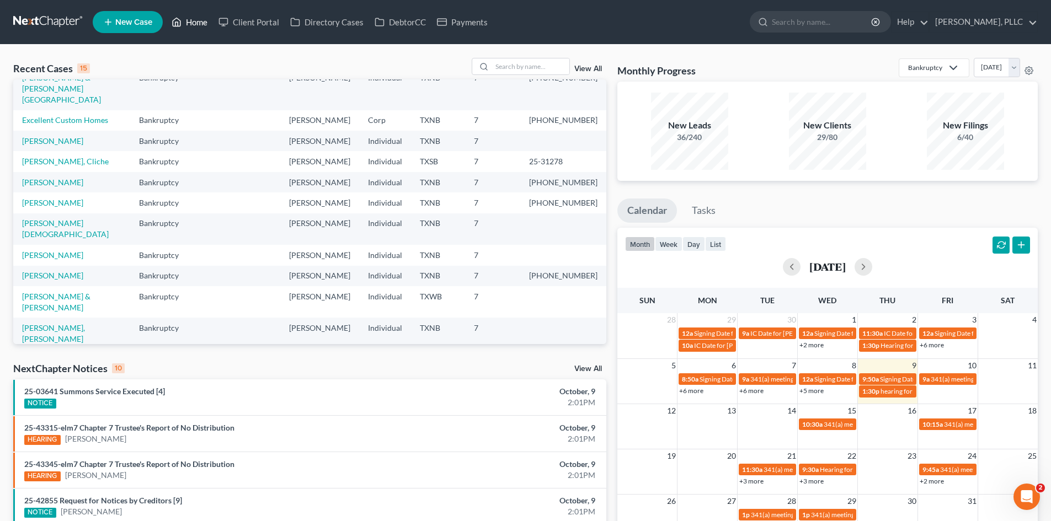
scroll to position [21, 0]
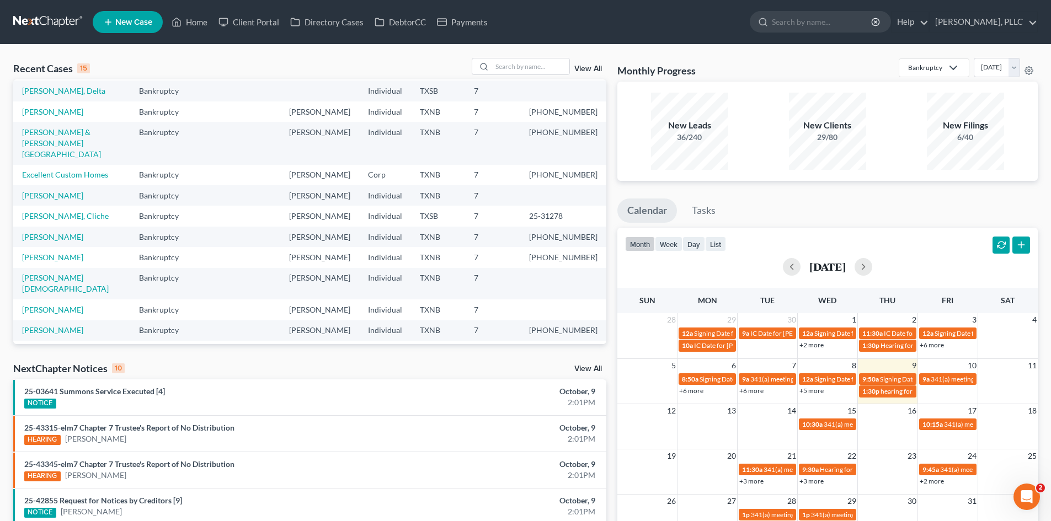
click at [128, 24] on span "New Case" at bounding box center [133, 22] width 37 height 8
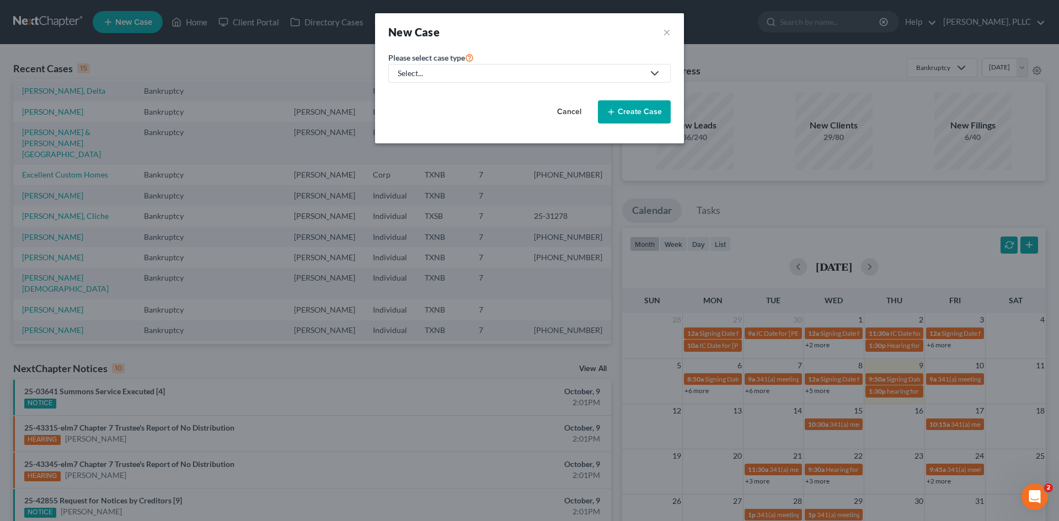
click at [471, 72] on div "Select..." at bounding box center [521, 73] width 246 height 11
click at [453, 99] on div "Bankruptcy" at bounding box center [444, 95] width 90 height 11
select select "78"
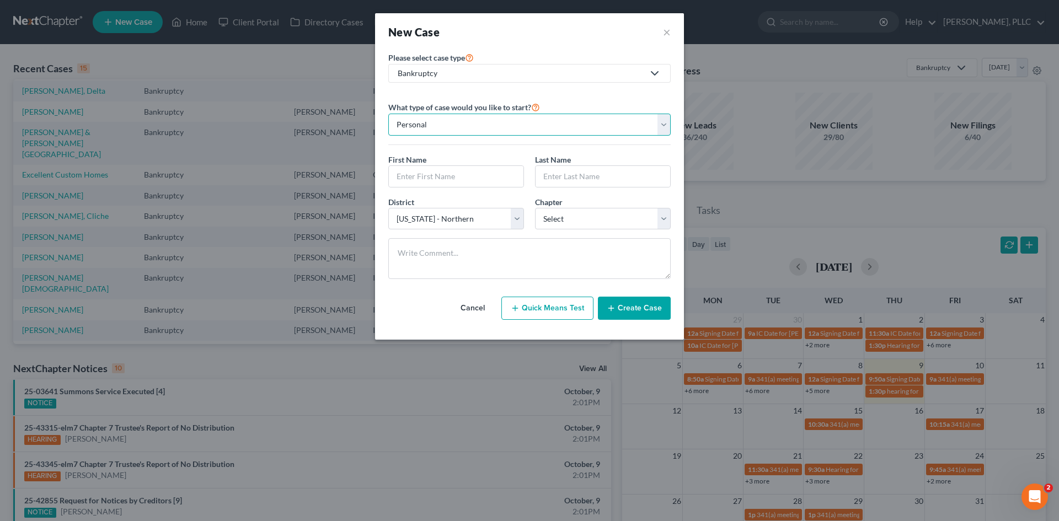
click at [514, 125] on select "Personal Business" at bounding box center [529, 125] width 282 height 22
click at [388, 114] on select "Personal Business" at bounding box center [529, 125] width 282 height 22
click at [471, 71] on div "Bankruptcy" at bounding box center [521, 73] width 246 height 11
click at [445, 93] on div "Bankruptcy" at bounding box center [444, 95] width 90 height 11
click at [424, 177] on input "text" at bounding box center [456, 176] width 135 height 21
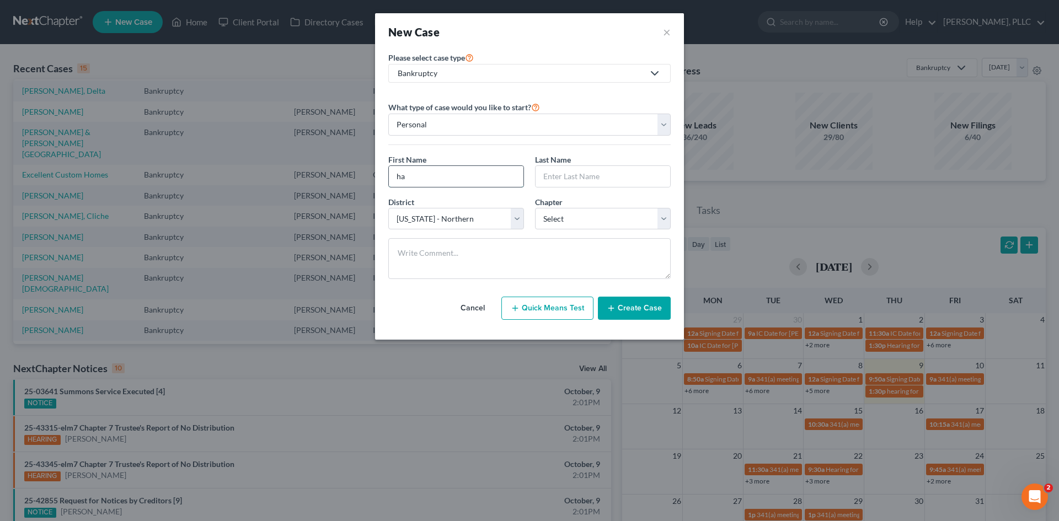
type input "h"
type input "Hafiza"
click at [581, 175] on input "text" at bounding box center [603, 176] width 135 height 21
type input "Priya"
click at [570, 214] on select "Select 7 11 12 13" at bounding box center [603, 219] width 136 height 22
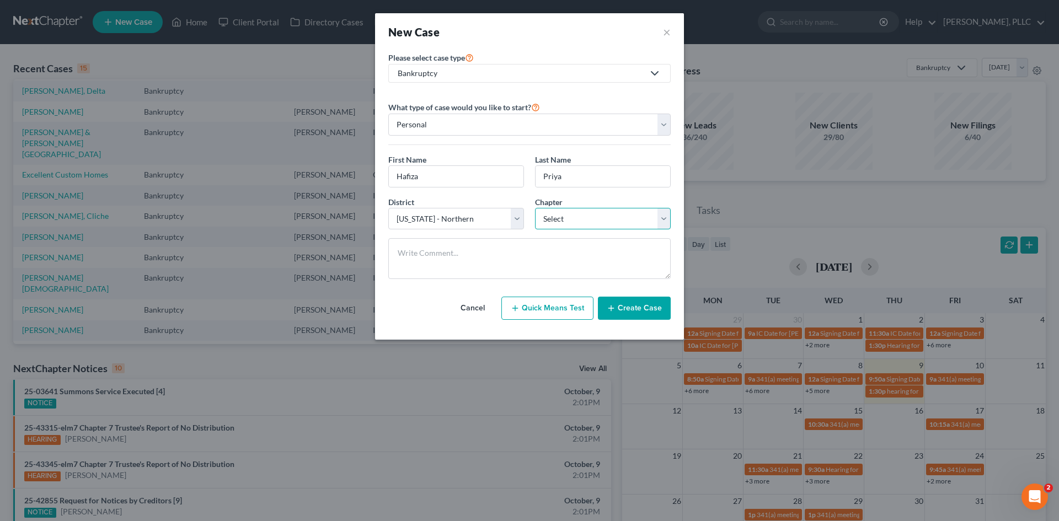
select select "0"
click at [535, 208] on select "Select 7 11 12 13" at bounding box center [603, 219] width 136 height 22
click at [632, 309] on button "Create Case" at bounding box center [634, 308] width 73 height 23
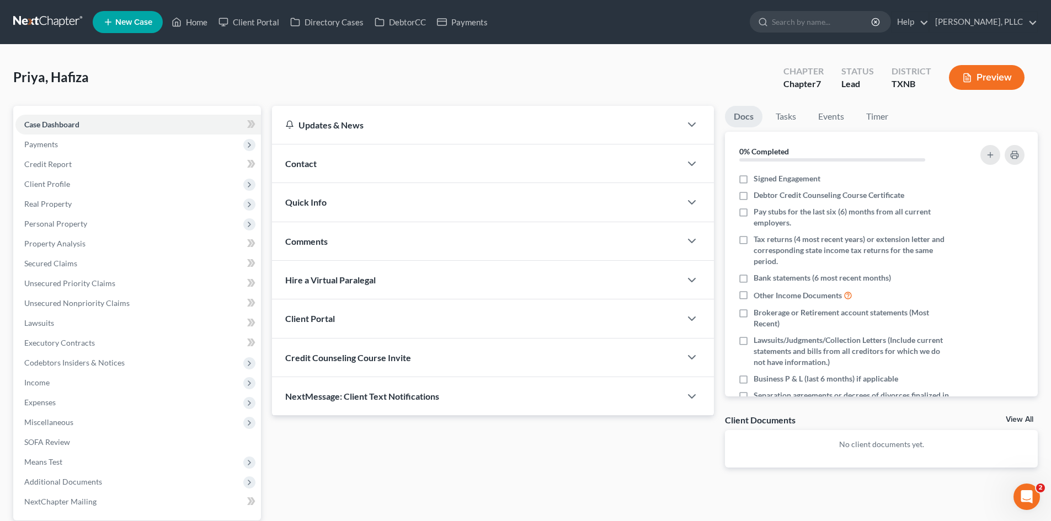
click at [360, 174] on div "Contact" at bounding box center [476, 164] width 409 height 38
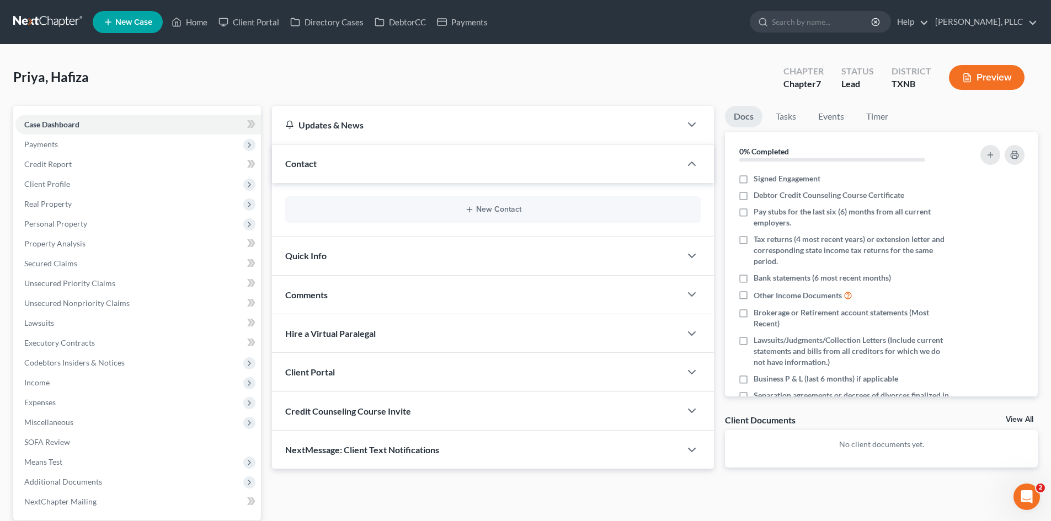
click at [435, 205] on div "New Contact" at bounding box center [492, 209] width 415 height 26
click at [482, 210] on button "New Contact" at bounding box center [493, 209] width 398 height 9
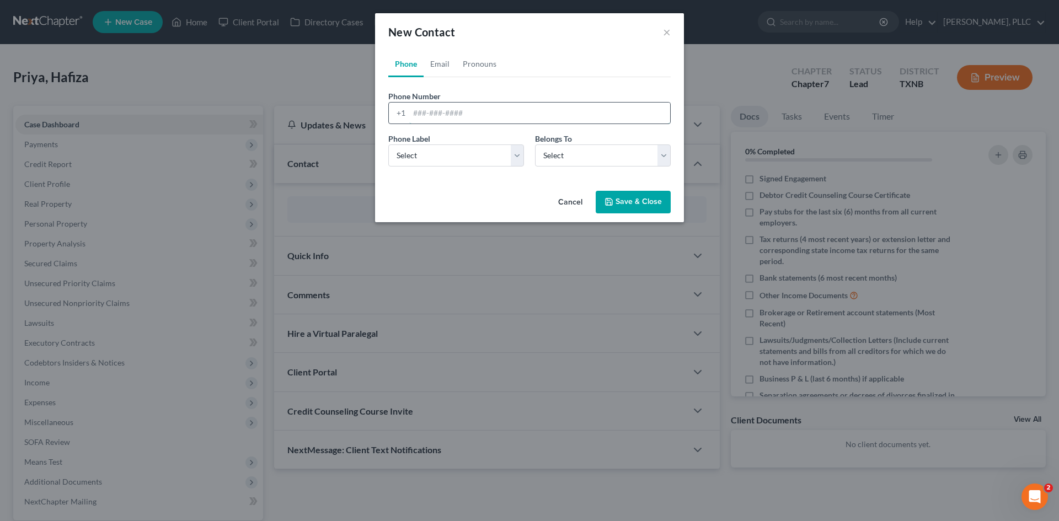
click at [429, 114] on input "tel" at bounding box center [539, 113] width 261 height 21
type input "4694046307"
click at [457, 163] on select "Select Mobile Home Work Other" at bounding box center [456, 156] width 136 height 22
select select "0"
click at [388, 145] on select "Select Mobile Home Work Other" at bounding box center [456, 156] width 136 height 22
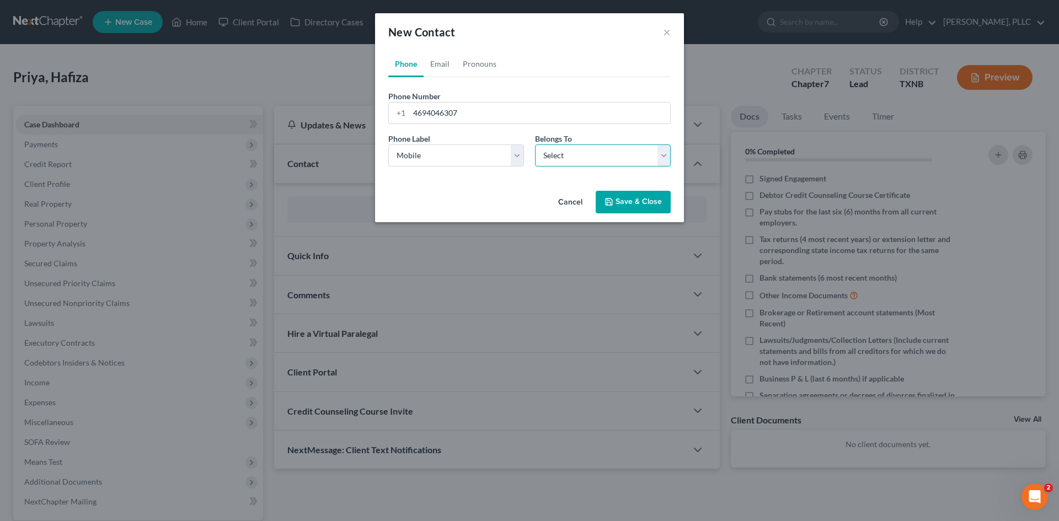
click at [568, 156] on select "Select Client Other" at bounding box center [603, 156] width 136 height 22
select select "0"
click at [535, 145] on select "Select Client Other" at bounding box center [603, 156] width 136 height 22
select select "0"
click at [432, 58] on link "Email" at bounding box center [440, 64] width 33 height 26
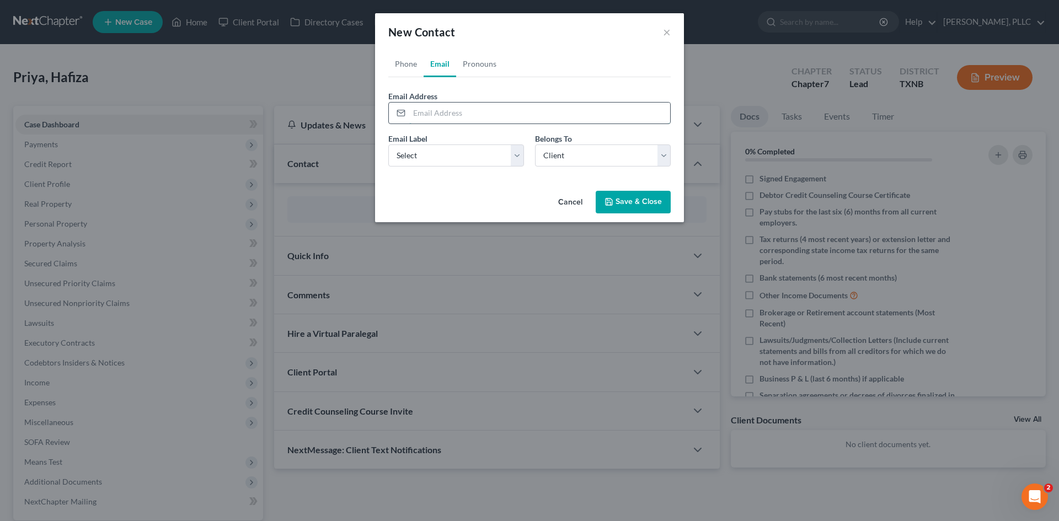
click at [435, 111] on input "email" at bounding box center [539, 113] width 261 height 21
type input "priyahafiza505@gmail.com"
click at [463, 154] on select "Select Home Work Other" at bounding box center [456, 156] width 136 height 22
select select "0"
click at [388, 145] on select "Select Home Work Other" at bounding box center [456, 156] width 136 height 22
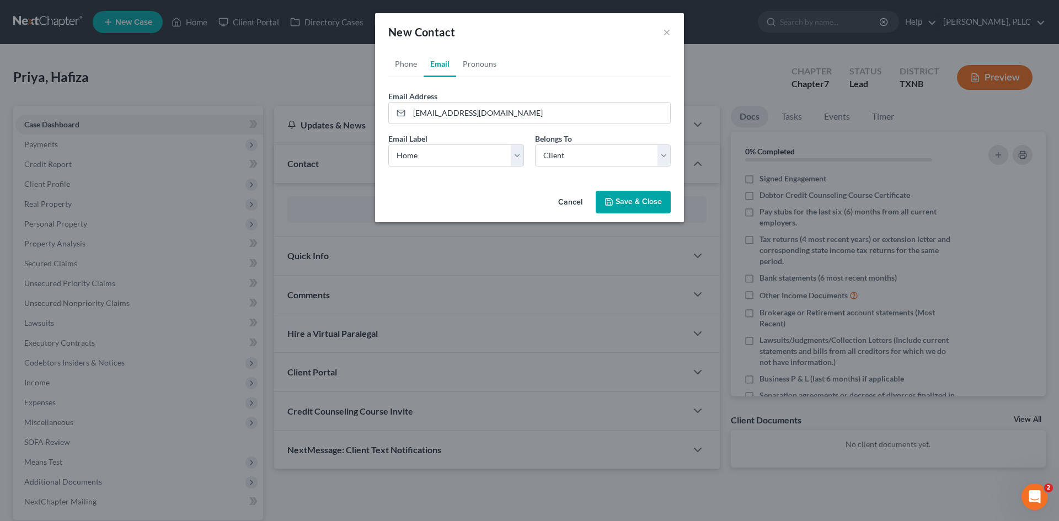
click at [622, 201] on button "Save & Close" at bounding box center [633, 202] width 75 height 23
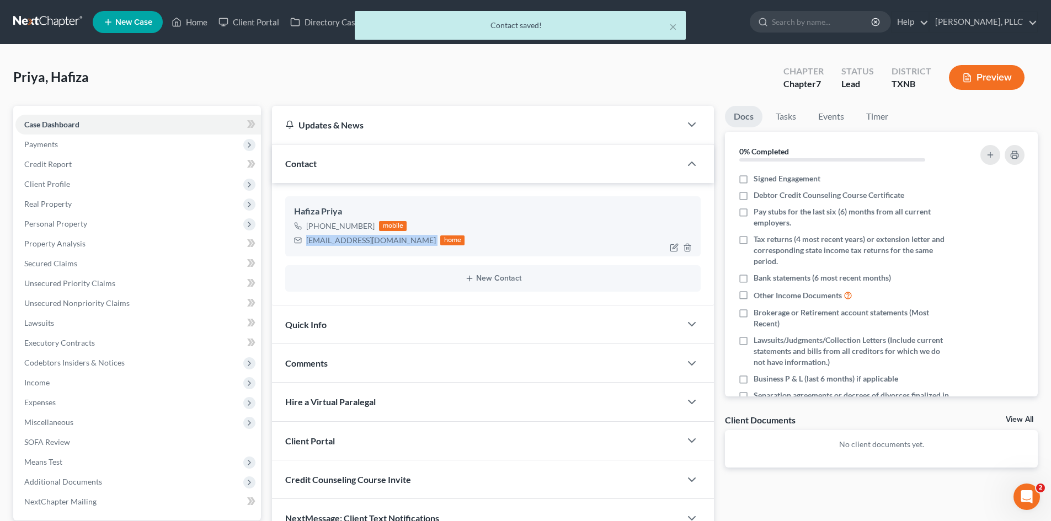
drag, startPoint x: 306, startPoint y: 239, endPoint x: 401, endPoint y: 246, distance: 95.2
click at [401, 246] on div "priyahafiza505@gmail.com home" at bounding box center [379, 240] width 170 height 14
copy div "priyahafiza505@gmail.com"
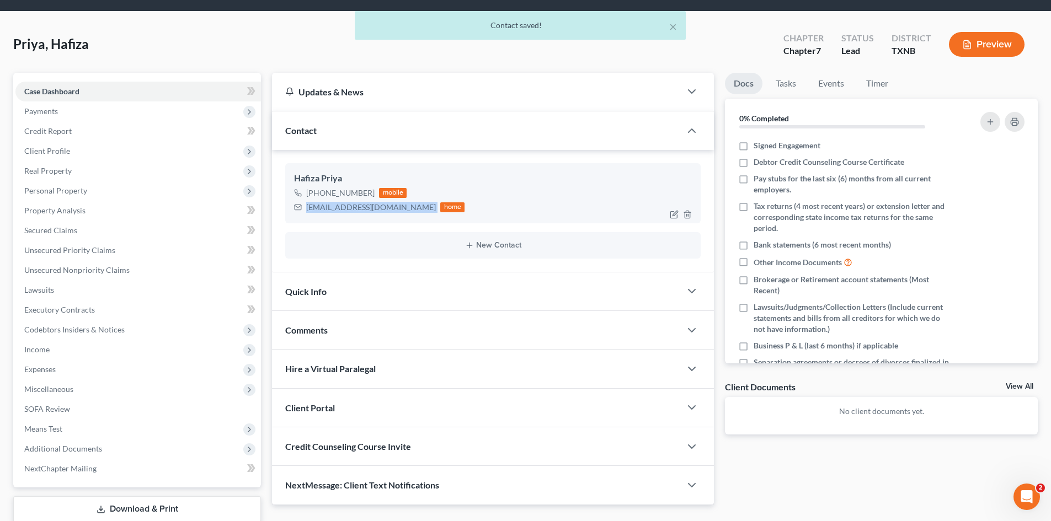
scroll to position [105, 0]
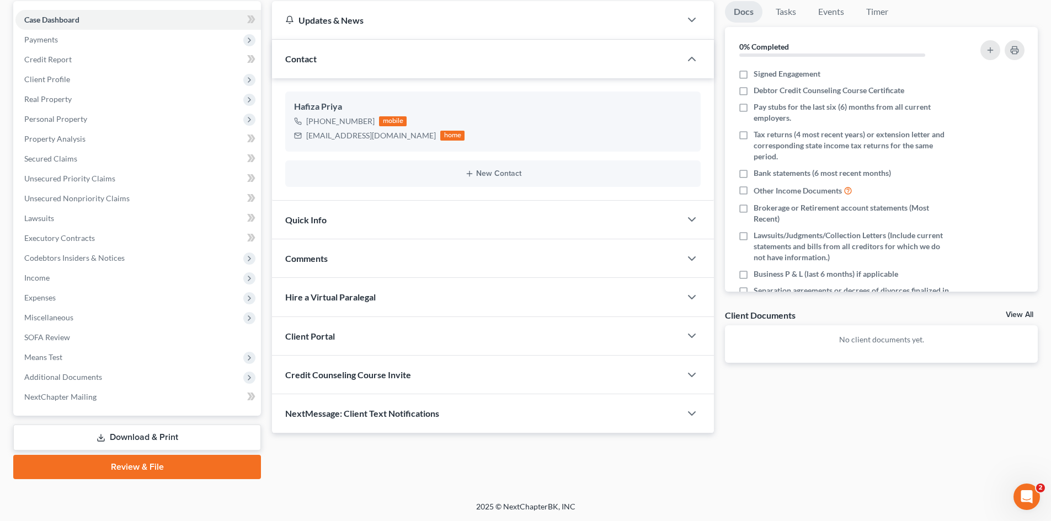
click at [340, 337] on div "Client Portal" at bounding box center [476, 336] width 409 height 38
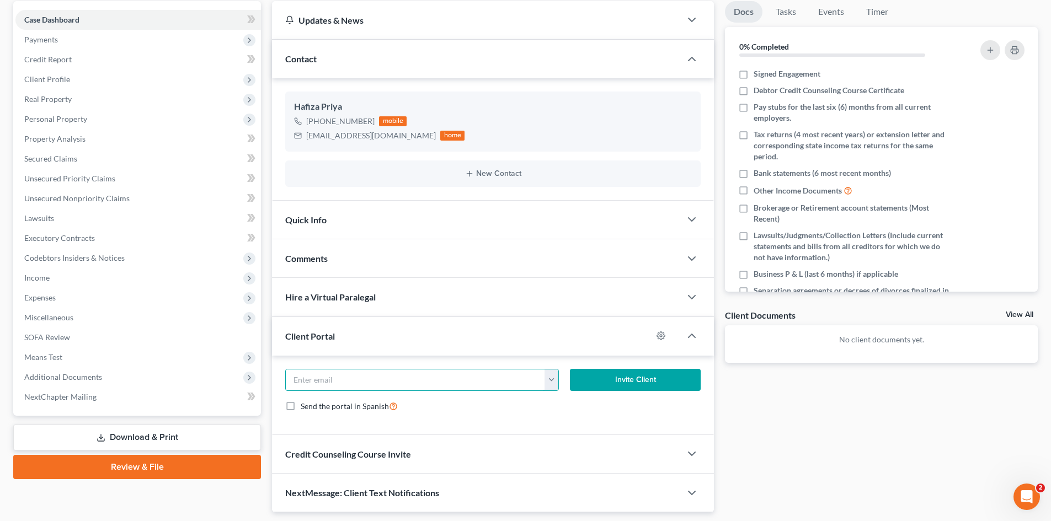
drag, startPoint x: 343, startPoint y: 386, endPoint x: 327, endPoint y: 257, distance: 130.1
click at [344, 385] on input "email" at bounding box center [415, 380] width 259 height 21
paste input "priyahafiza505@gmail.com"
type input "priyahafiza505@gmail.com"
click at [625, 377] on button "Invite Client" at bounding box center [635, 380] width 131 height 22
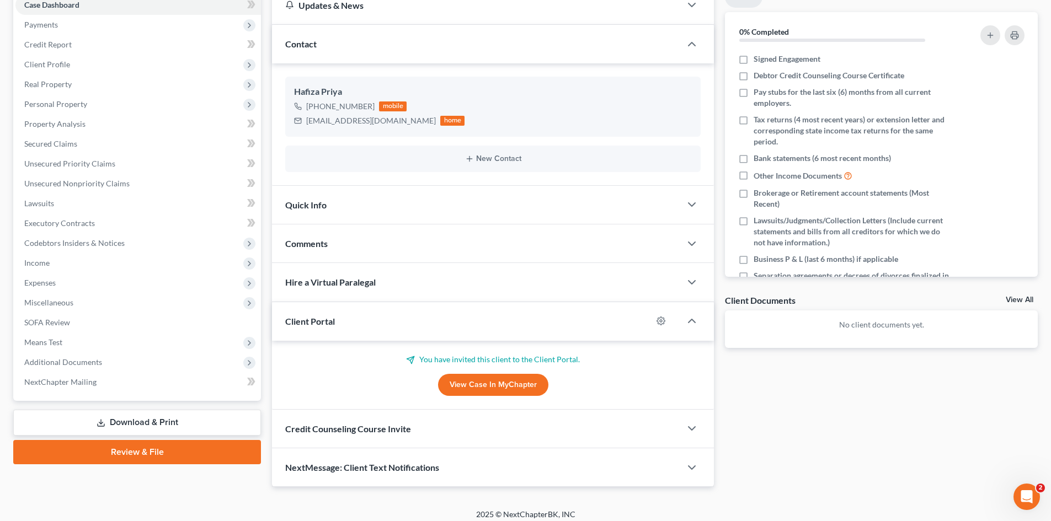
scroll to position [127, 0]
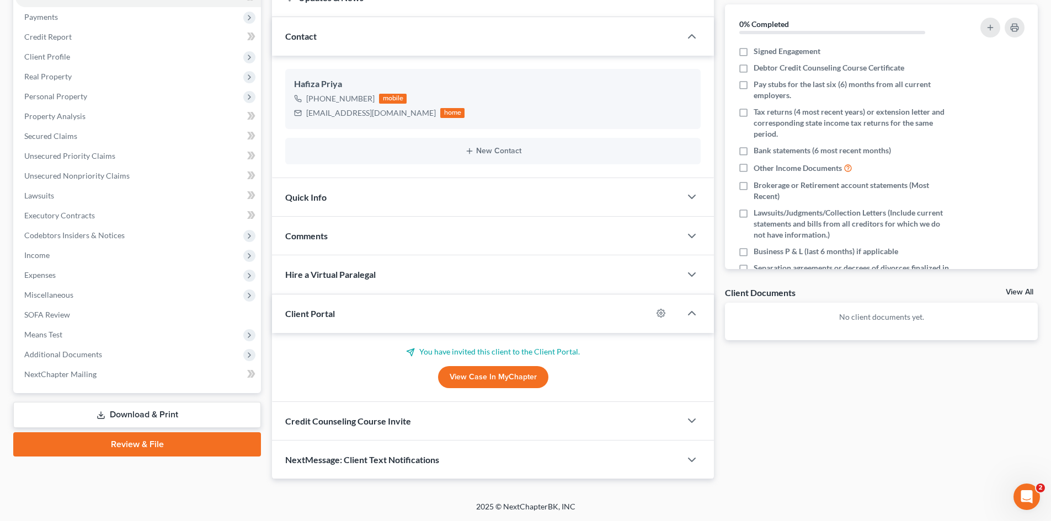
click at [389, 420] on span "Credit Counseling Course Invite" at bounding box center [348, 421] width 126 height 10
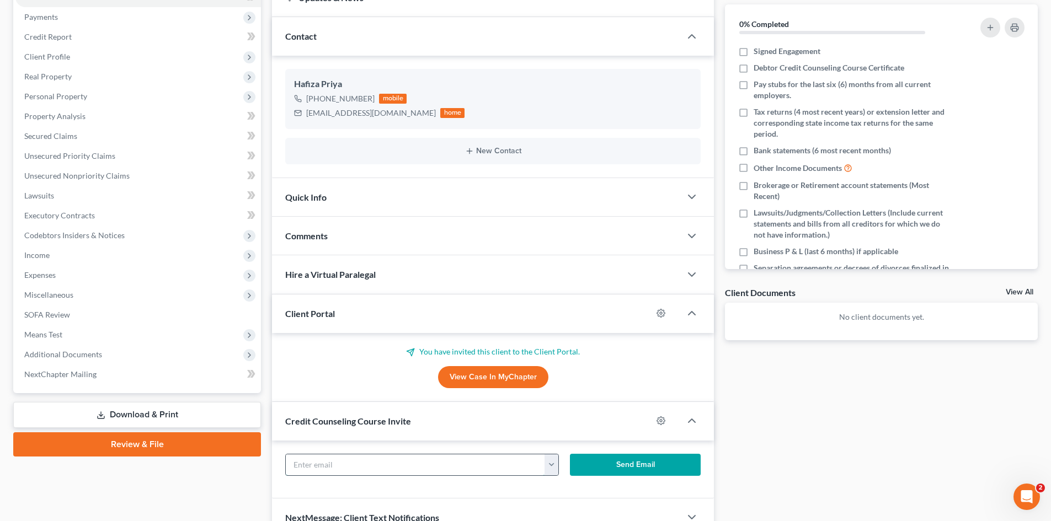
click at [401, 462] on input "text" at bounding box center [415, 465] width 259 height 21
paste input "priyahafiza505@gmail.com"
type input "priyahafiza505@gmail.com"
click at [618, 458] on button "Send Email" at bounding box center [635, 465] width 131 height 22
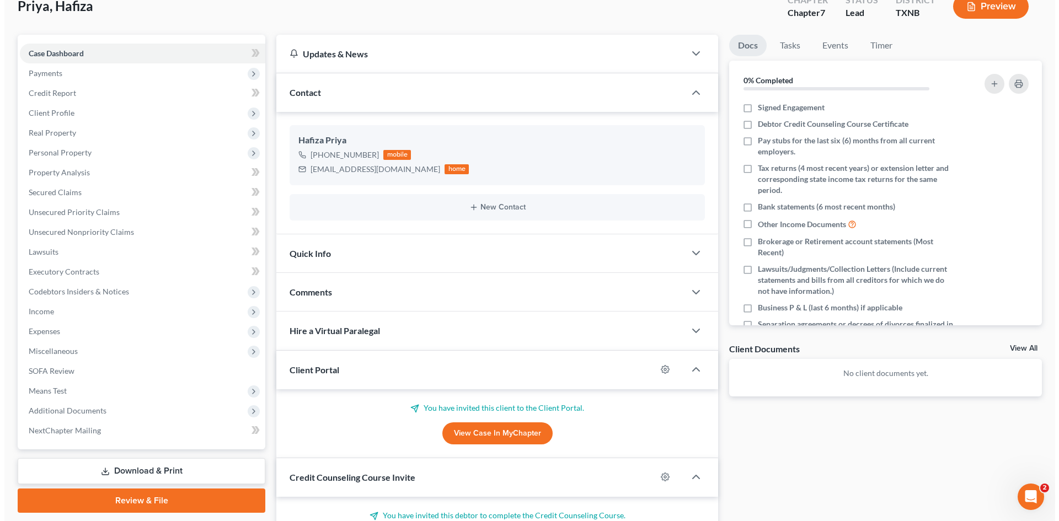
scroll to position [0, 0]
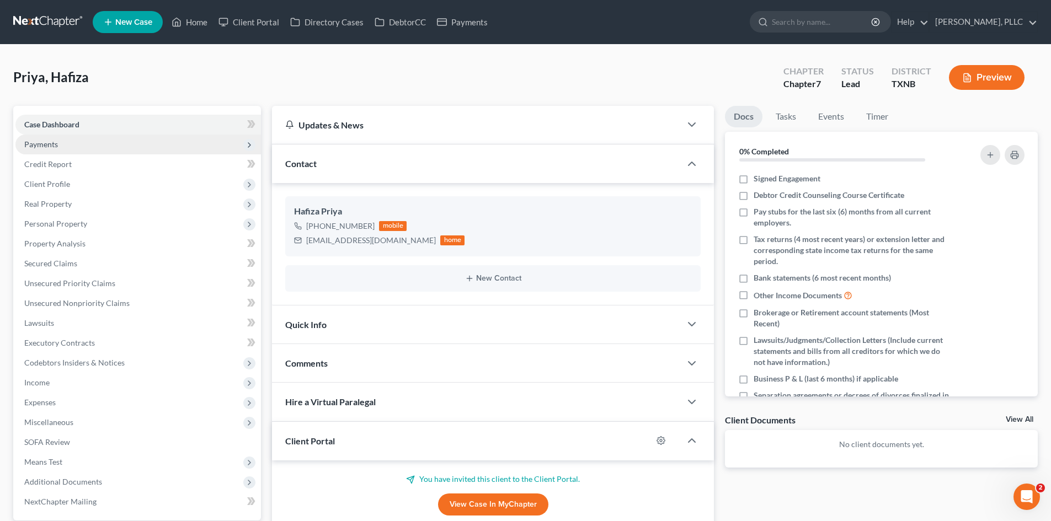
click at [84, 141] on span "Payments" at bounding box center [138, 145] width 246 height 20
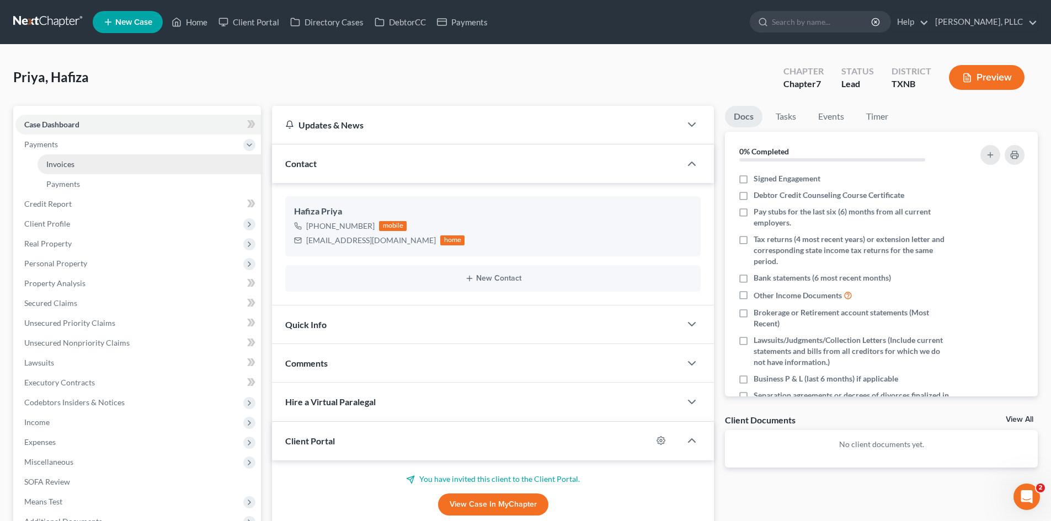
click at [122, 165] on link "Invoices" at bounding box center [149, 164] width 223 height 20
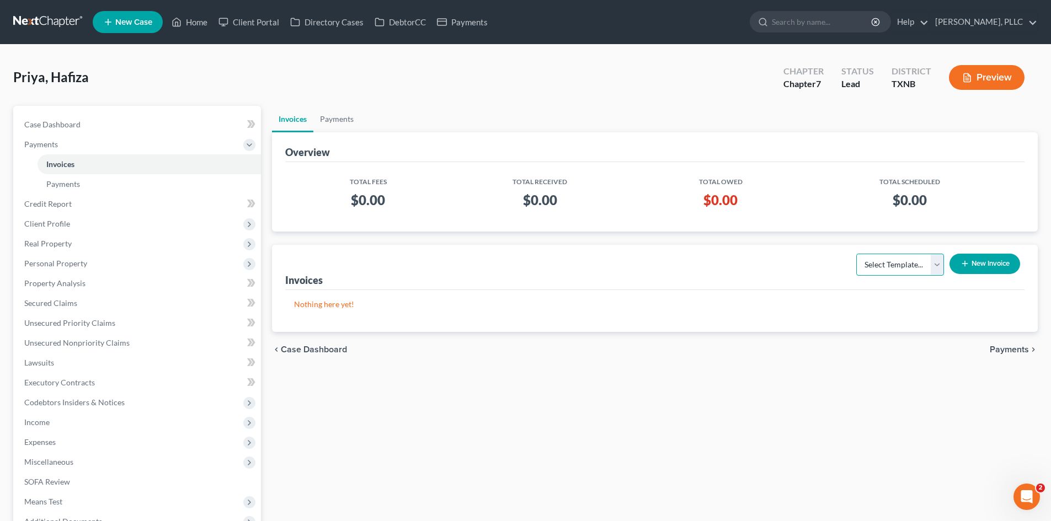
click at [913, 273] on select "Select Template... Invoice" at bounding box center [900, 265] width 88 height 22
select select "0"
click at [856, 254] on select "Select Template... Invoice" at bounding box center [900, 265] width 88 height 22
click at [961, 266] on icon "button" at bounding box center [965, 263] width 9 height 9
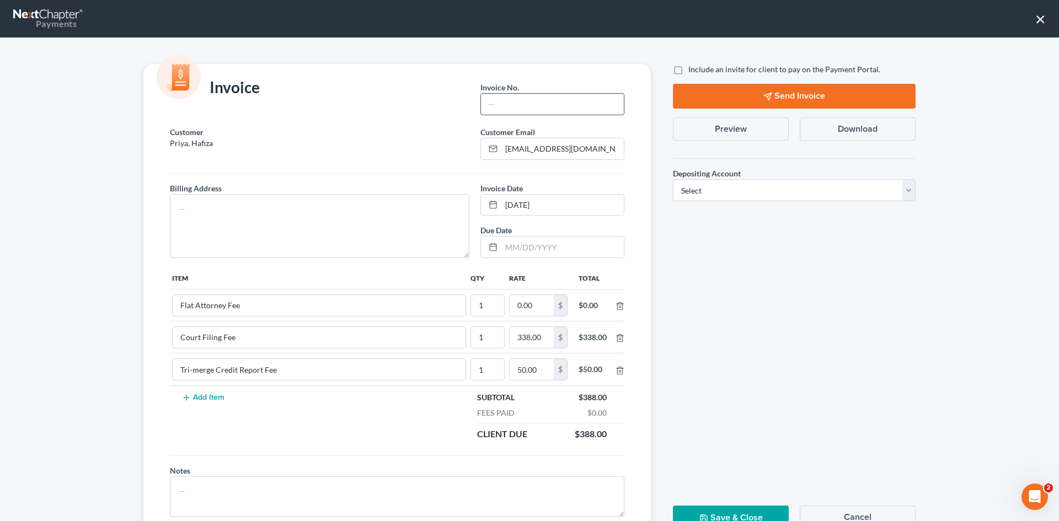
click at [515, 106] on input "text" at bounding box center [552, 104] width 143 height 21
type input "S0011"
click at [521, 306] on input "0.00" at bounding box center [532, 305] width 44 height 21
type input "2,112"
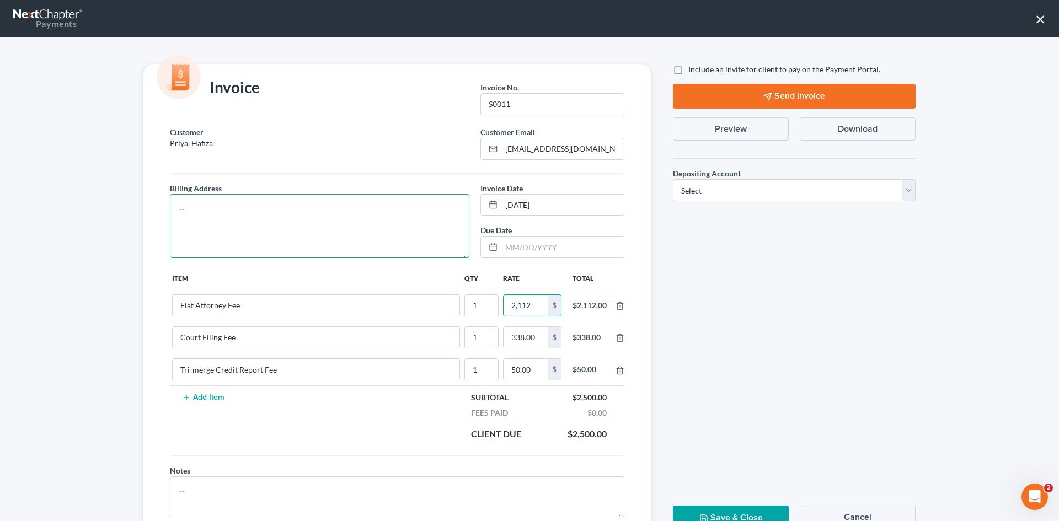
click at [193, 202] on textarea at bounding box center [320, 226] width 300 height 64
type textarea "TBD"
click at [689, 73] on label "Include an invite for client to pay on the Payment Portal." at bounding box center [785, 69] width 192 height 11
click at [693, 71] on input "Include an invite for client to pay on the Payment Portal." at bounding box center [696, 67] width 7 height 7
checkbox input "true"
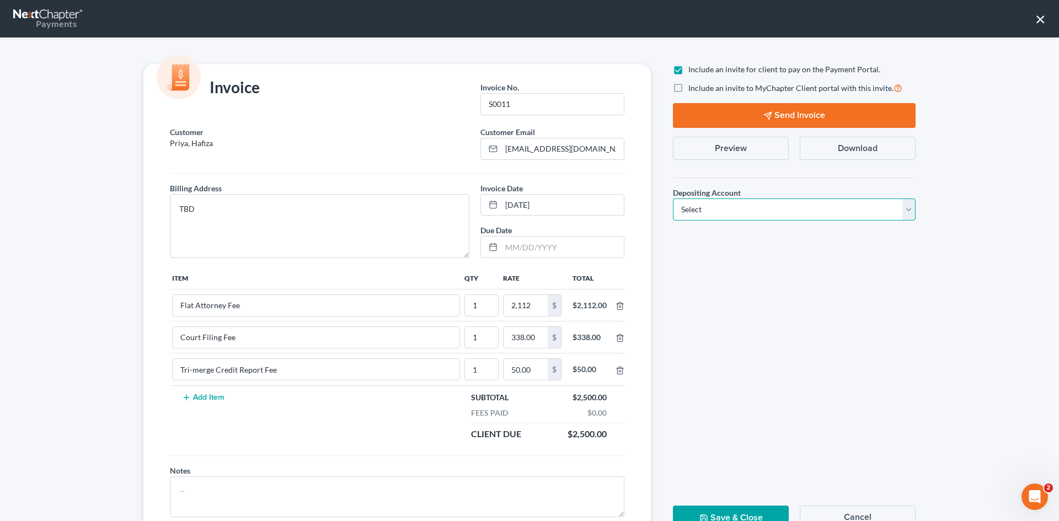
click at [751, 217] on select "Select Operation Trust" at bounding box center [794, 210] width 243 height 22
select select "1"
click at [673, 199] on select "Select Operation Trust" at bounding box center [794, 210] width 243 height 22
click at [772, 110] on button "Send Invoice" at bounding box center [794, 115] width 243 height 25
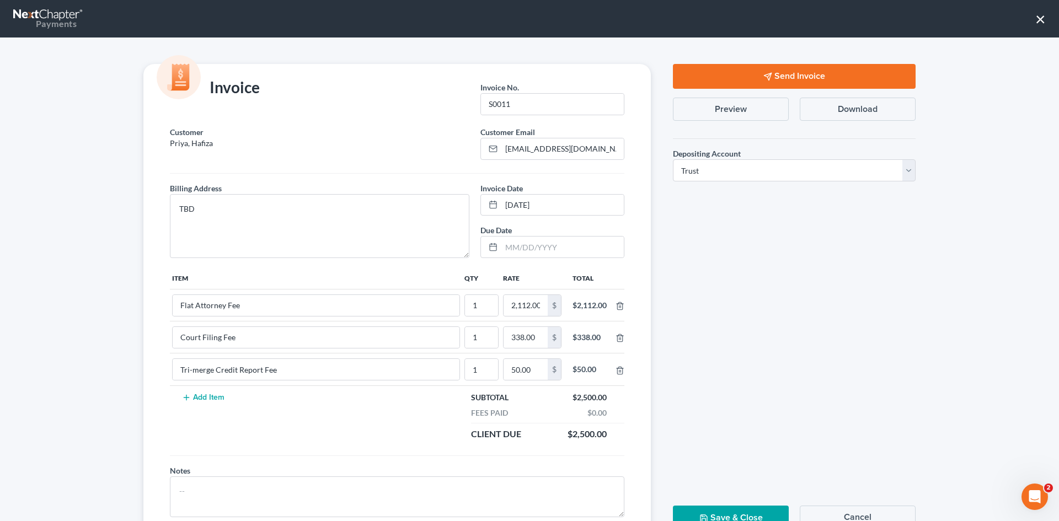
click at [817, 75] on button "Send Invoice" at bounding box center [794, 76] width 243 height 25
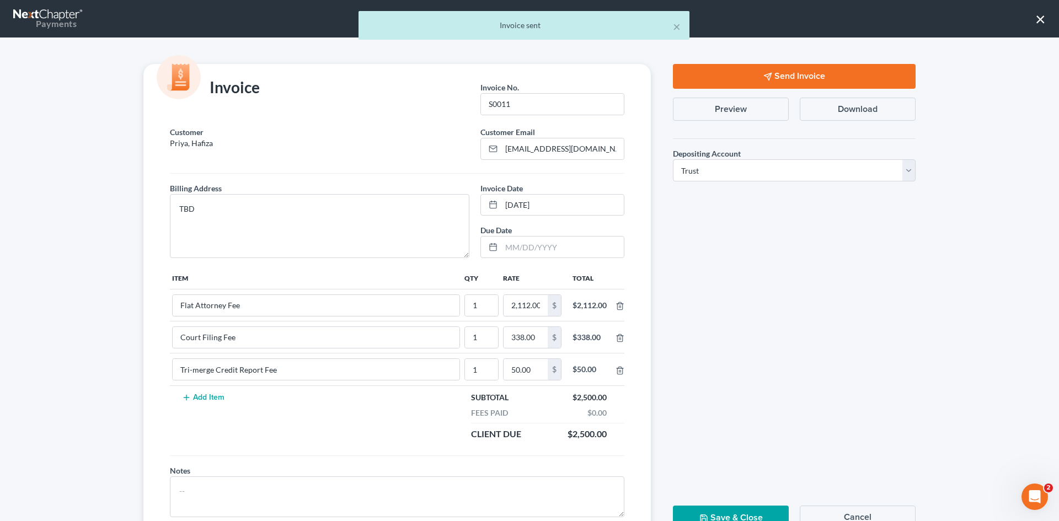
click at [1039, 17] on div "× Invoice sent" at bounding box center [523, 28] width 1059 height 34
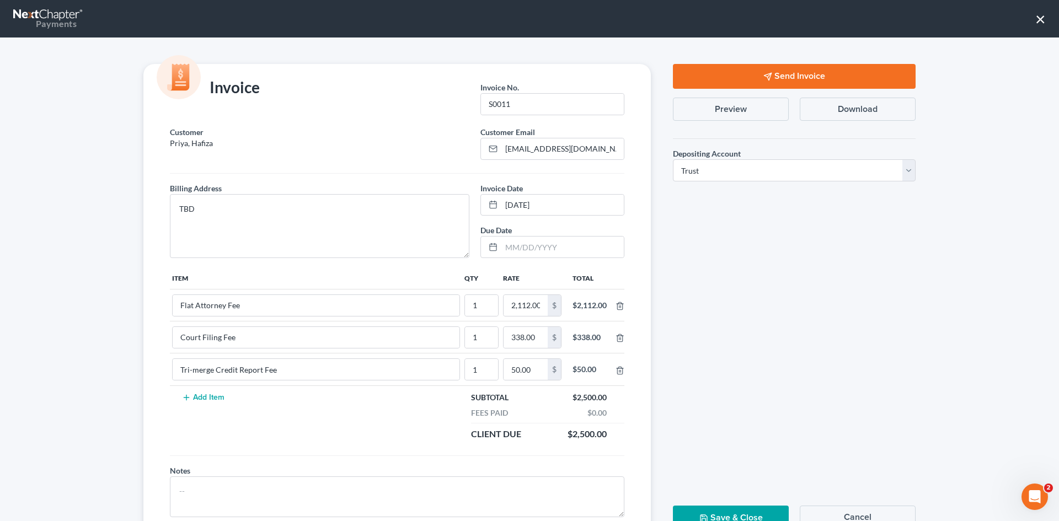
click at [1040, 21] on button "×" at bounding box center [1041, 19] width 10 height 18
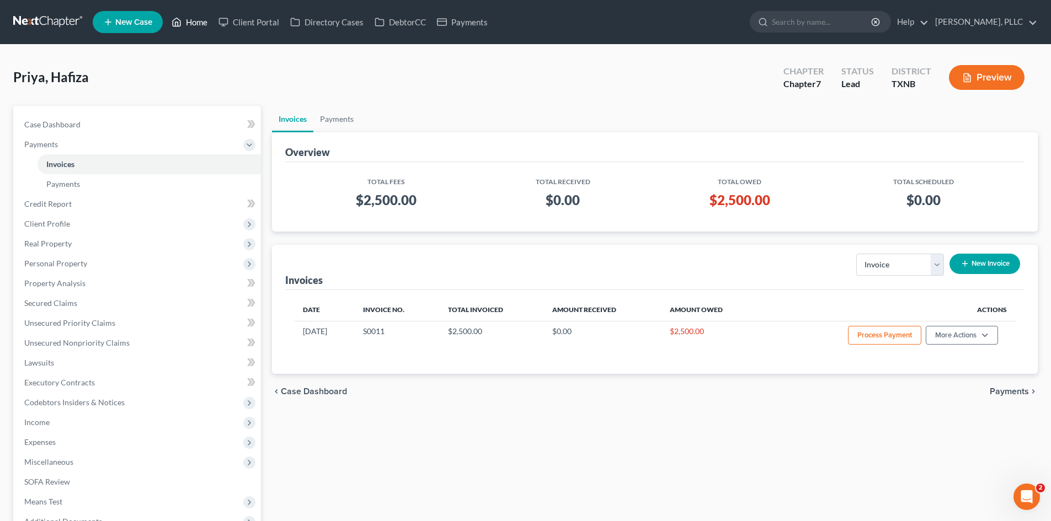
click at [197, 23] on link "Home" at bounding box center [189, 22] width 47 height 20
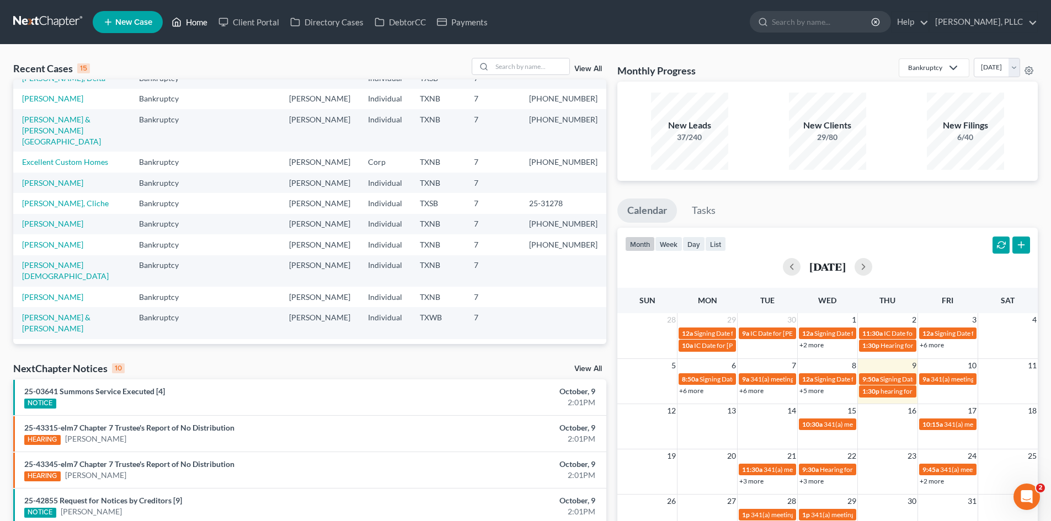
scroll to position [76, 0]
click at [63, 178] on link "[PERSON_NAME]" at bounding box center [52, 182] width 61 height 9
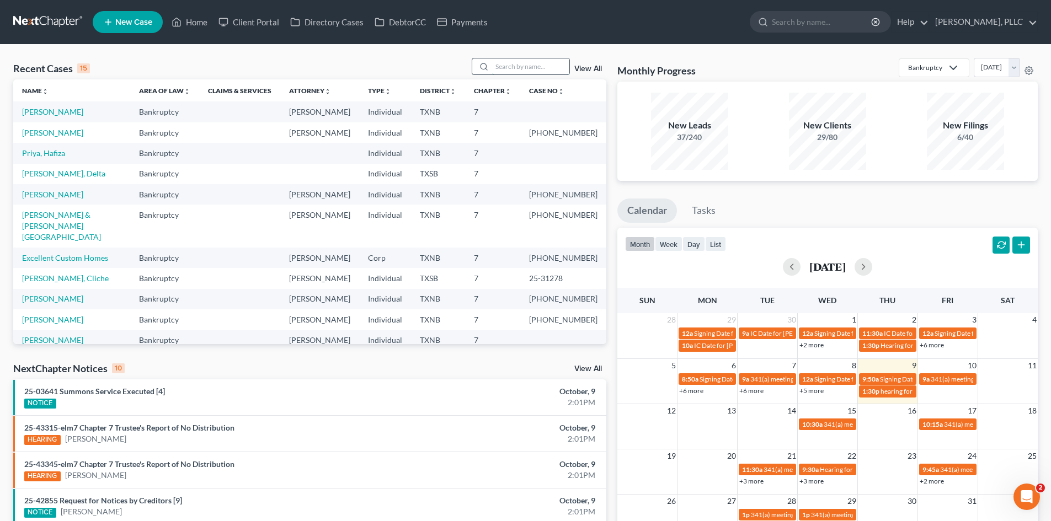
click at [519, 66] on input "search" at bounding box center [530, 66] width 77 height 16
type input "P"
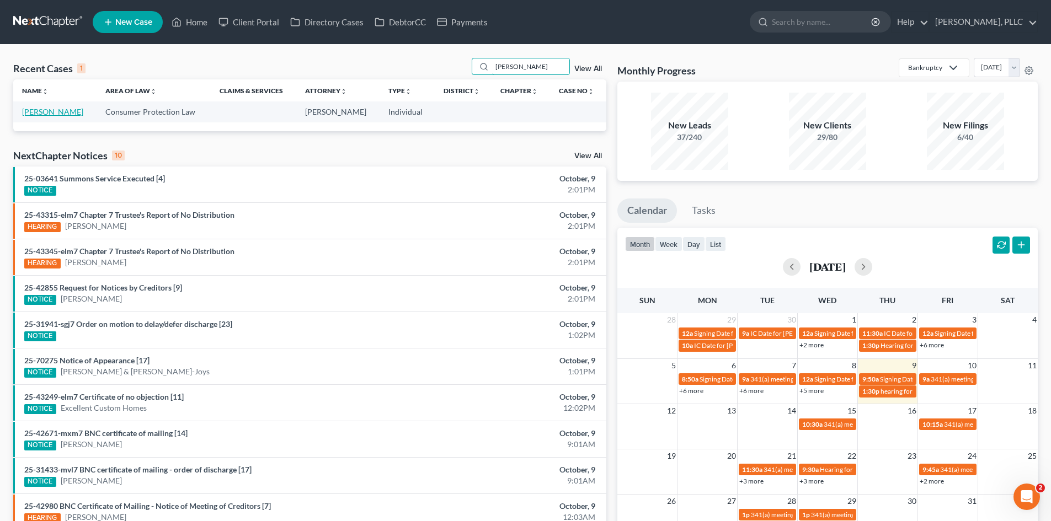
type input "pinkney"
click at [60, 109] on link "[PERSON_NAME]" at bounding box center [52, 111] width 61 height 9
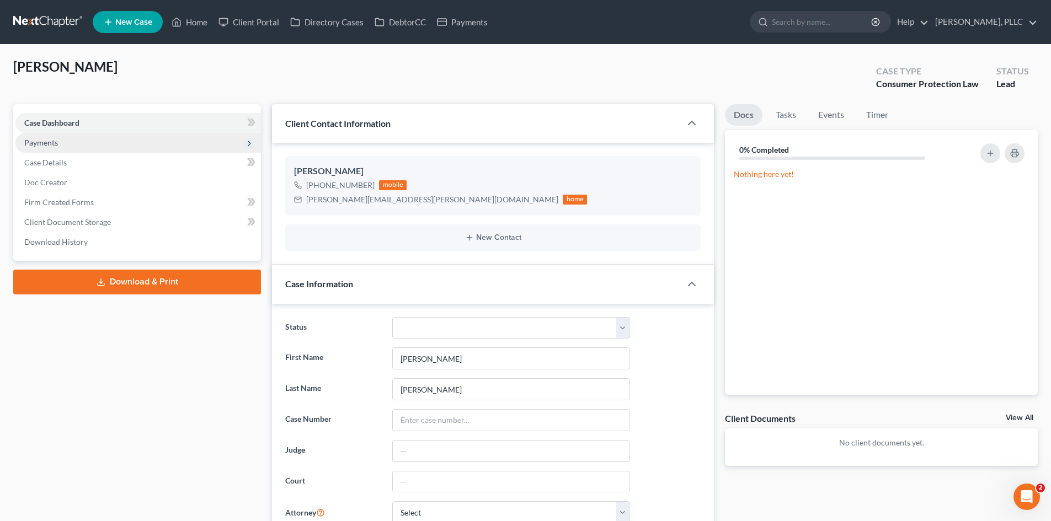
click at [50, 144] on span "Payments" at bounding box center [41, 142] width 34 height 9
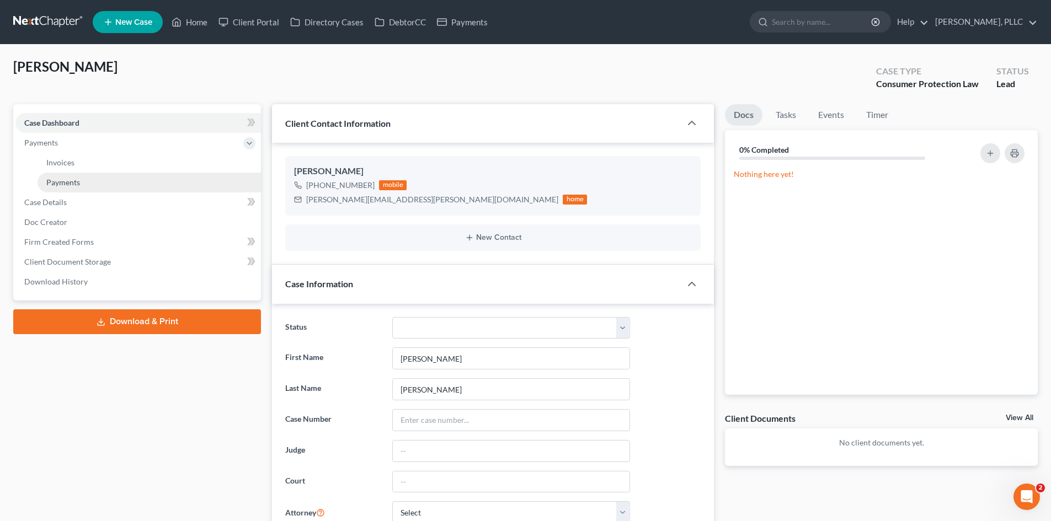
click at [65, 180] on span "Payments" at bounding box center [63, 182] width 34 height 9
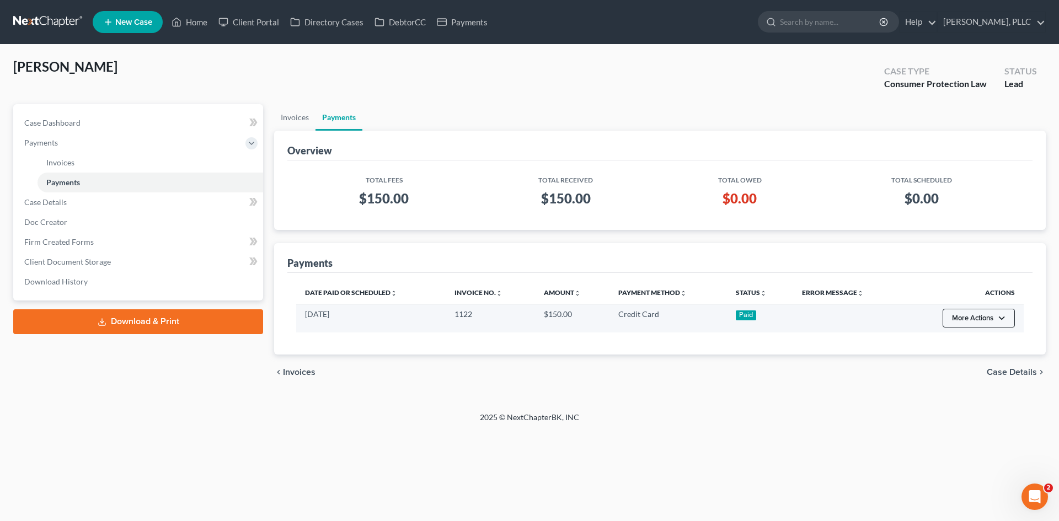
click at [1001, 318] on button "More Actions" at bounding box center [979, 318] width 72 height 19
click at [1000, 318] on button "More Actions" at bounding box center [979, 318] width 72 height 19
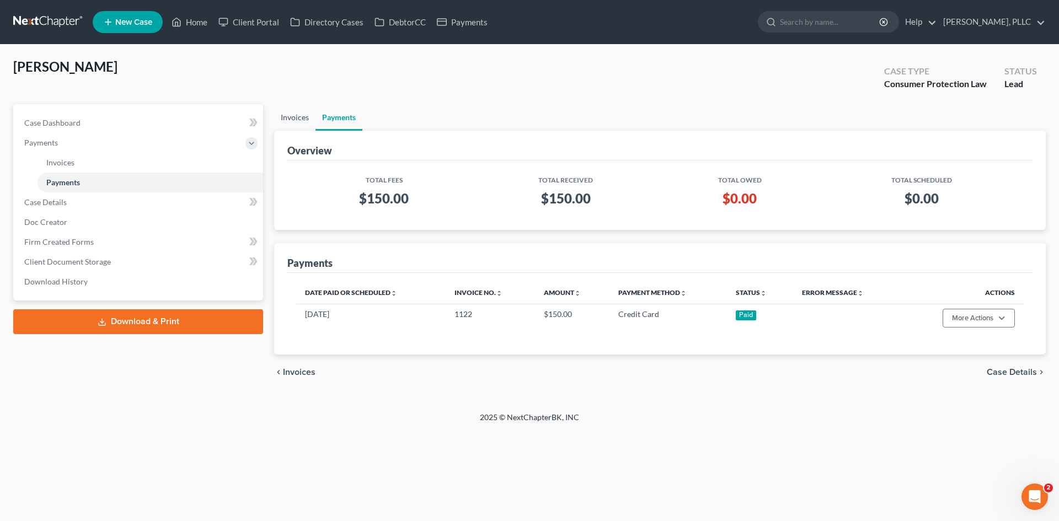
click at [301, 119] on link "Invoices" at bounding box center [294, 117] width 41 height 26
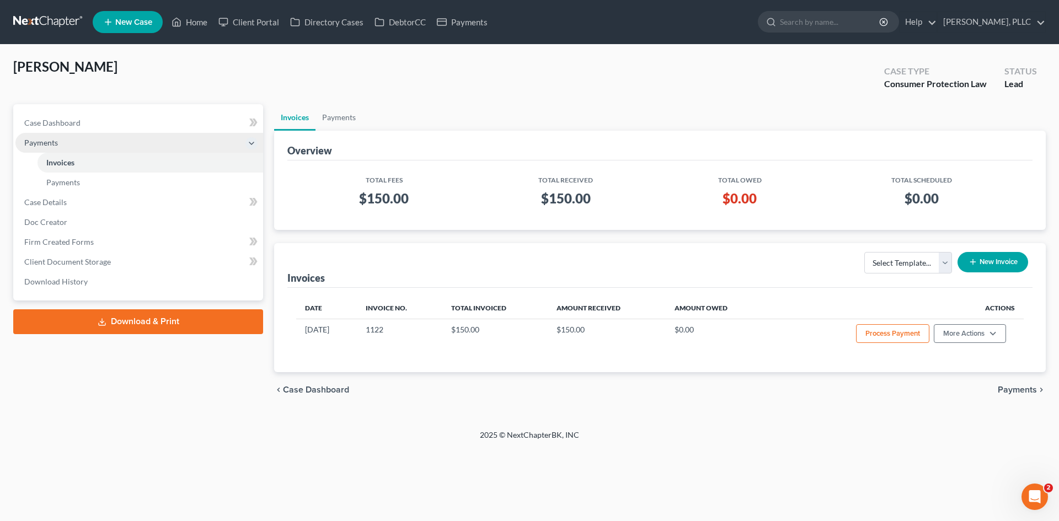
click at [30, 140] on span "Payments" at bounding box center [41, 142] width 34 height 9
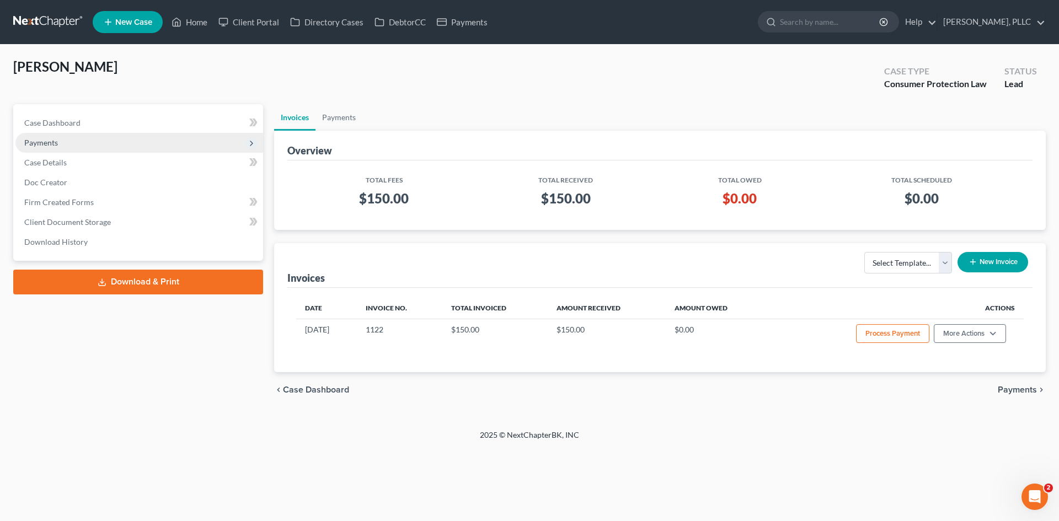
click at [40, 138] on span "Payments" at bounding box center [41, 142] width 34 height 9
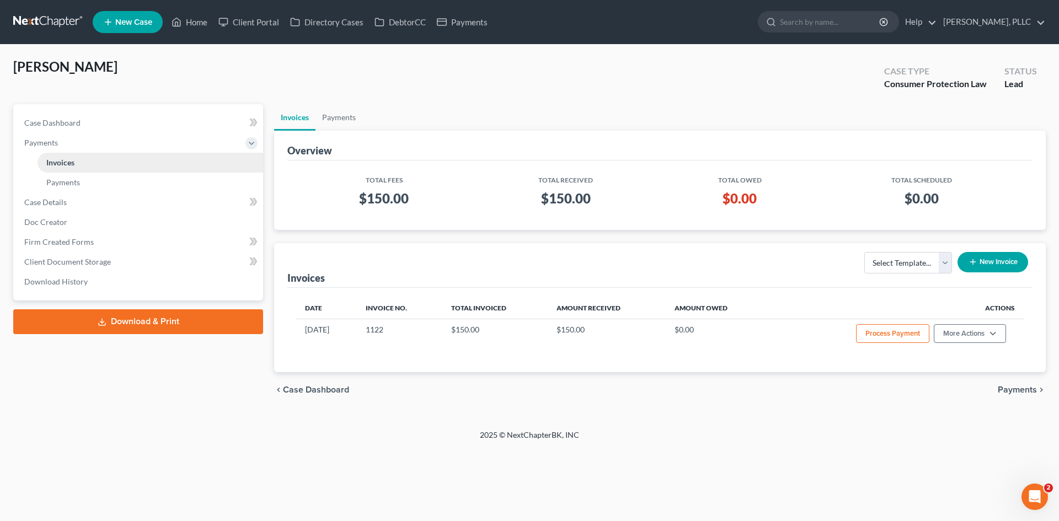
click at [74, 166] on span "Invoices" at bounding box center [60, 162] width 28 height 9
click at [938, 266] on select "Select Template..." at bounding box center [909, 263] width 88 height 22
click at [942, 267] on select "Select Template..." at bounding box center [909, 263] width 88 height 22
click at [977, 259] on button "New Invoice" at bounding box center [993, 262] width 71 height 20
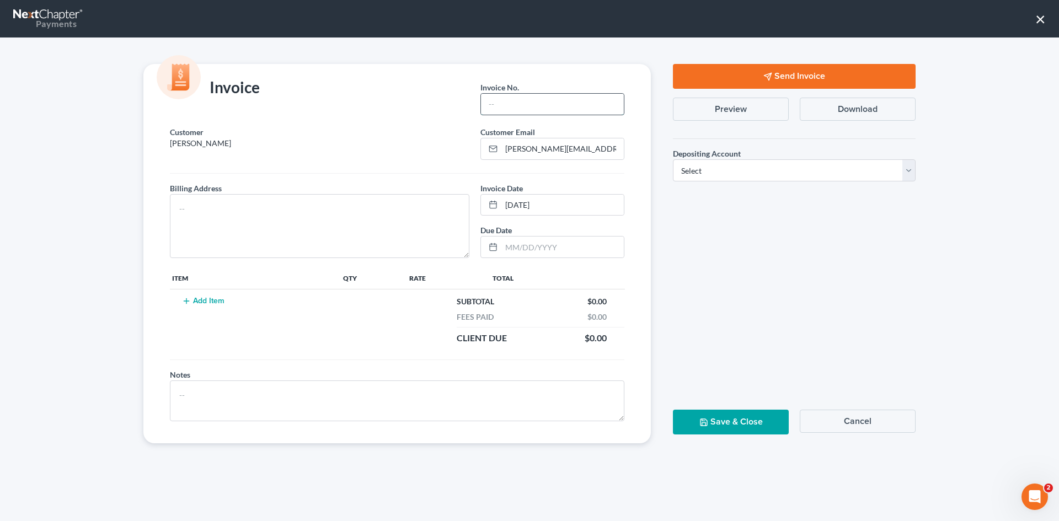
click at [496, 106] on input "text" at bounding box center [552, 104] width 143 height 21
type input "T0012"
click at [280, 208] on textarea at bounding box center [320, 226] width 300 height 64
type textarea "TBD"
click at [207, 302] on button "Add Item" at bounding box center [203, 301] width 49 height 9
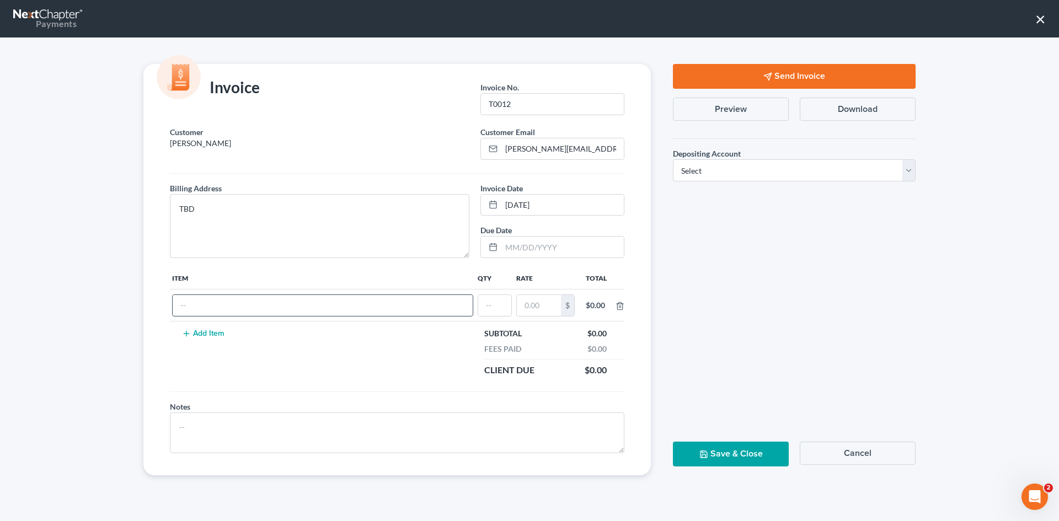
click at [244, 307] on input "text" at bounding box center [323, 305] width 300 height 21
type input "Hardship Withdrawal Letter"
click at [532, 296] on input "text" at bounding box center [539, 305] width 44 height 21
type input "250.00"
click at [495, 301] on input "text" at bounding box center [494, 305] width 33 height 21
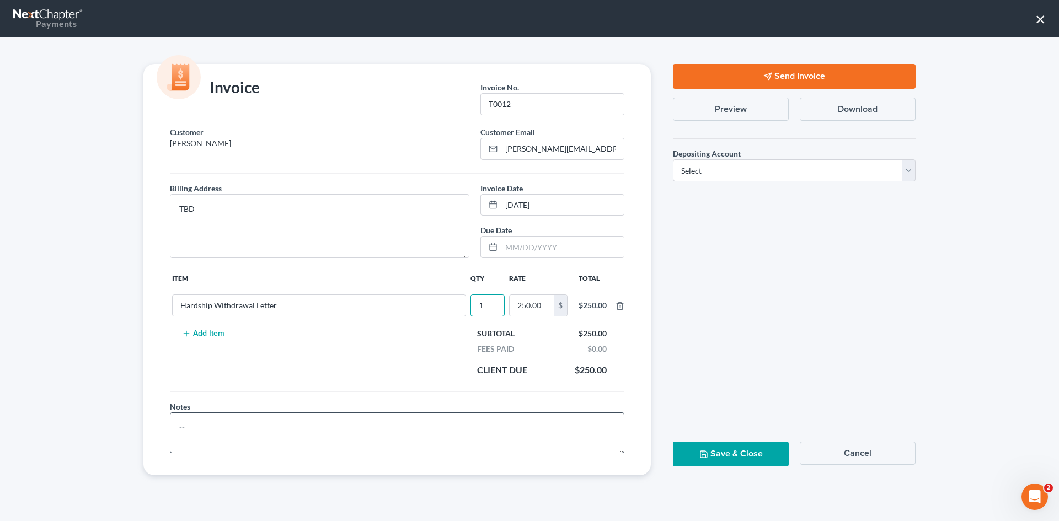
type input "1"
click at [336, 430] on textarea at bounding box center [397, 433] width 455 height 41
click at [291, 300] on input "Hardship Withdrawal Letter" at bounding box center [319, 305] width 293 height 21
click at [755, 167] on select "Select Operation Trust" at bounding box center [794, 170] width 243 height 22
click at [673, 159] on select "Select Operation Trust" at bounding box center [794, 170] width 243 height 22
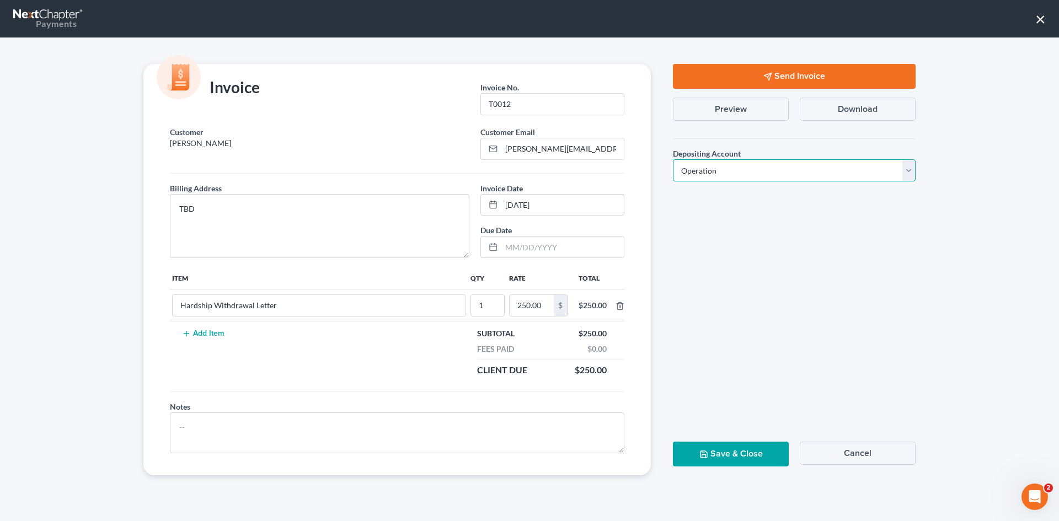
click at [746, 170] on select "Select Operation Trust" at bounding box center [794, 170] width 243 height 22
select select "1"
click at [673, 159] on select "Select Operation Trust" at bounding box center [794, 170] width 243 height 22
click at [747, 457] on button "Save & Close" at bounding box center [731, 454] width 116 height 25
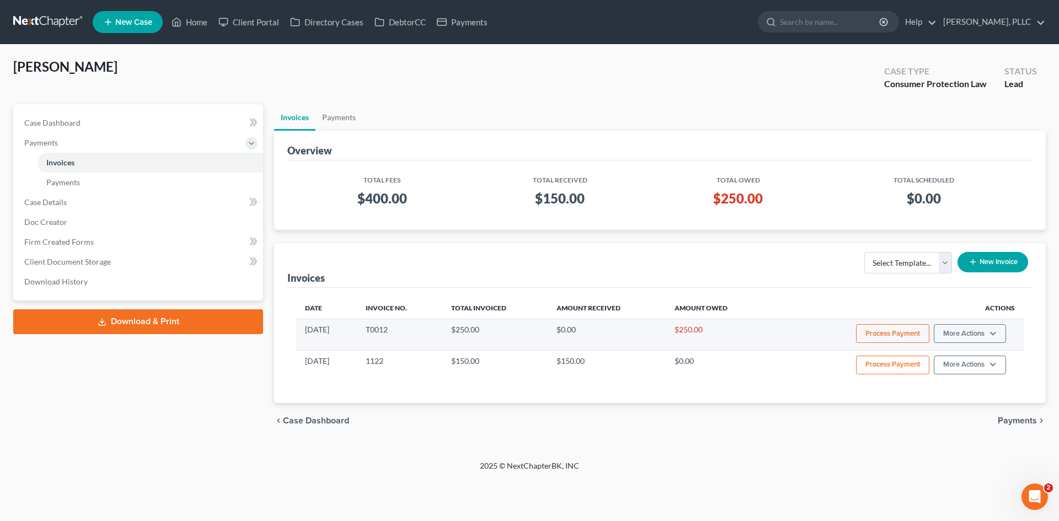
click at [875, 330] on button "Process Payment" at bounding box center [892, 333] width 73 height 19
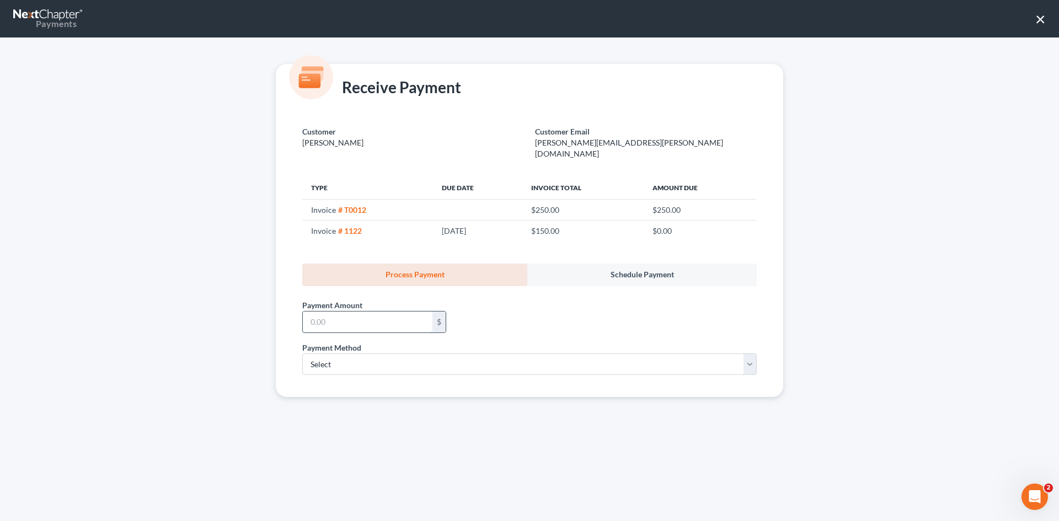
click at [367, 317] on input "text" at bounding box center [368, 322] width 130 height 21
type input "250.00"
click at [380, 354] on select "Select ACH Credit Card" at bounding box center [529, 365] width 455 height 22
select select "1"
click at [302, 354] on select "Select ACH Credit Card" at bounding box center [529, 365] width 455 height 22
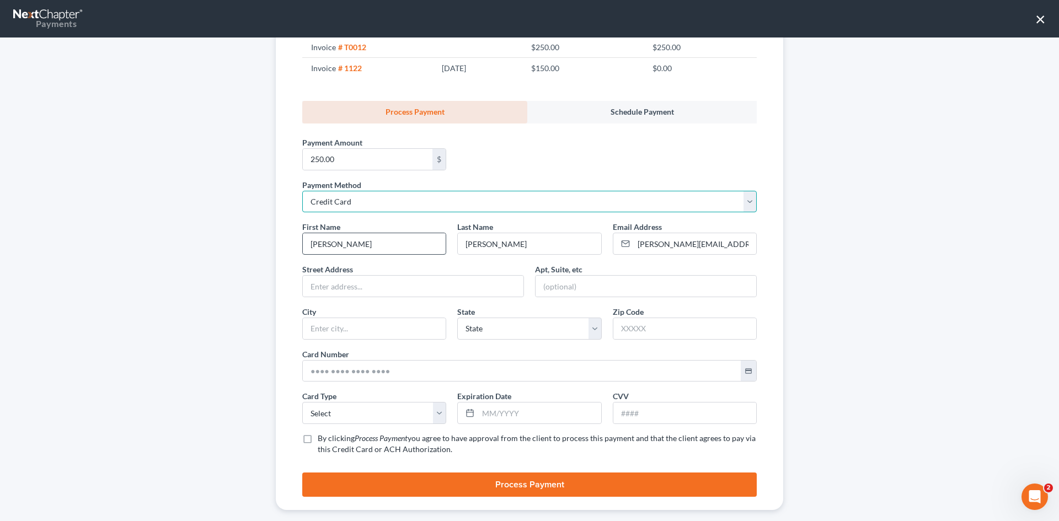
scroll to position [167, 0]
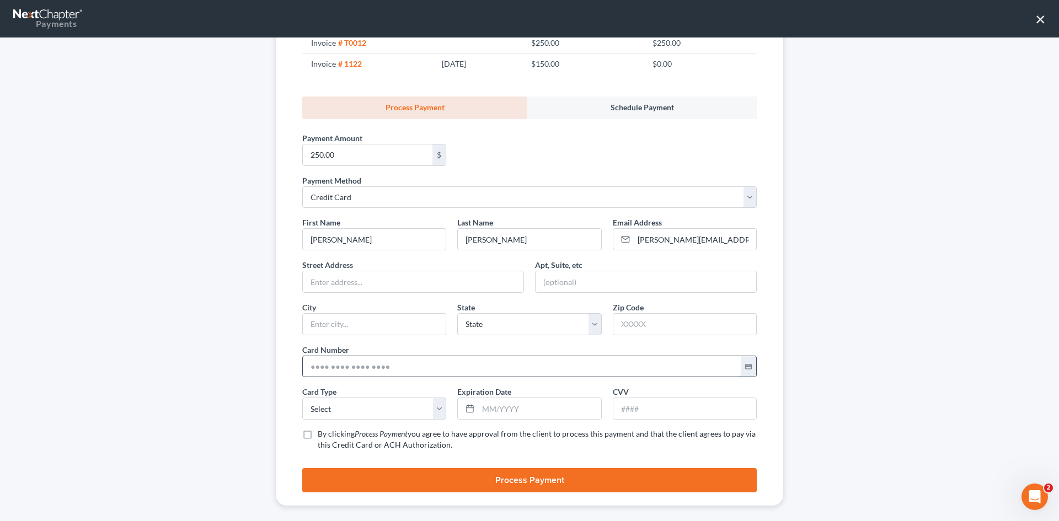
click at [387, 356] on input "text" at bounding box center [522, 366] width 438 height 21
paste input "5523 4263 2764 3924"
type input "5523 4263 2764 3924"
click at [435, 403] on select "Select Visa MasterCard Discover American Express" at bounding box center [374, 409] width 144 height 22
select select "0"
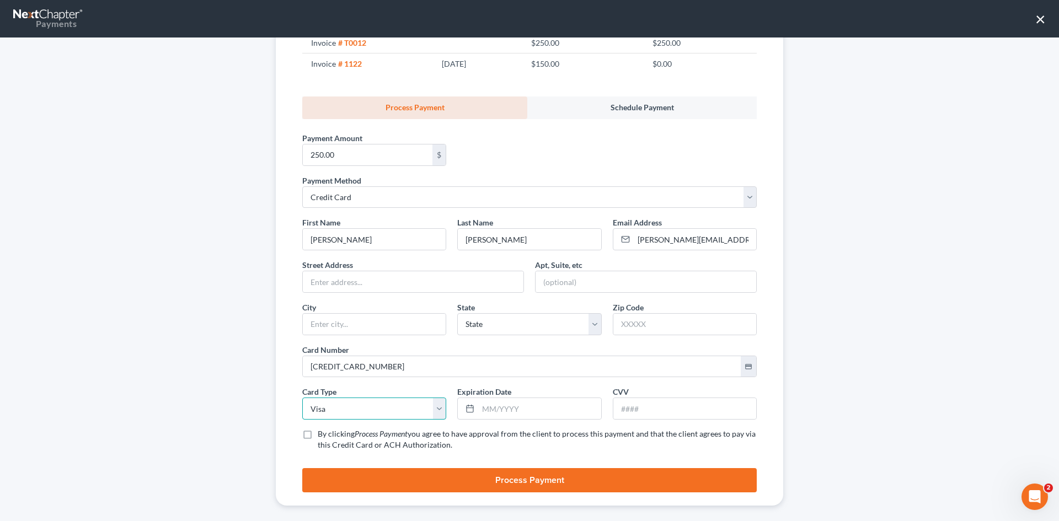
click at [302, 398] on select "Select Visa MasterCard Discover American Express" at bounding box center [374, 409] width 144 height 22
click at [478, 398] on input "text" at bounding box center [539, 408] width 122 height 21
type input "04/29"
click at [622, 398] on input "text" at bounding box center [684, 408] width 143 height 21
type input "919"
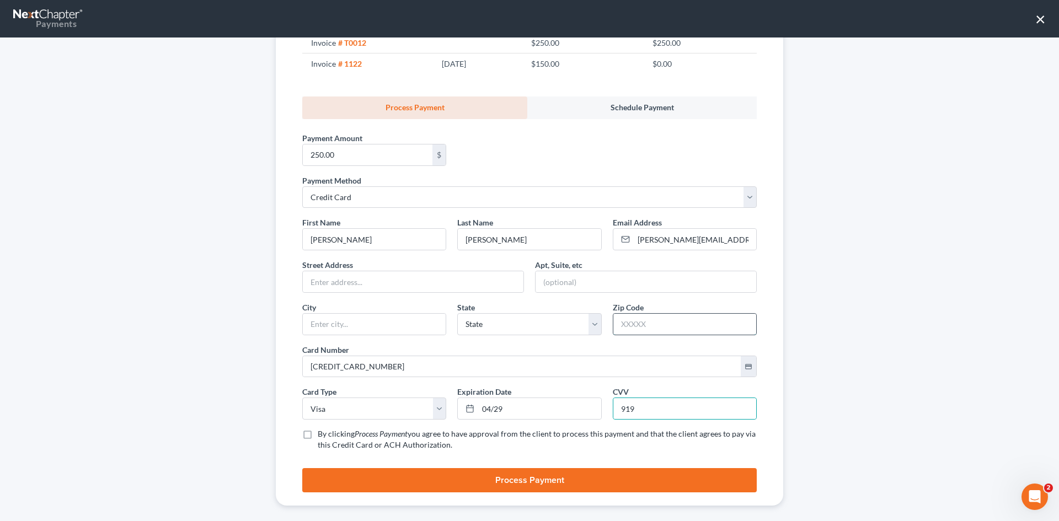
click at [634, 317] on input "text" at bounding box center [684, 324] width 143 height 21
click at [318, 429] on label "By clicking Process Payment you agree to have approval from the client to proce…" at bounding box center [537, 440] width 439 height 22
click at [322, 429] on input "By clicking Process Payment you agree to have approval from the client to proce…" at bounding box center [325, 432] width 7 height 7
checkbox input "true"
click at [521, 473] on button "Process Payment" at bounding box center [529, 480] width 455 height 24
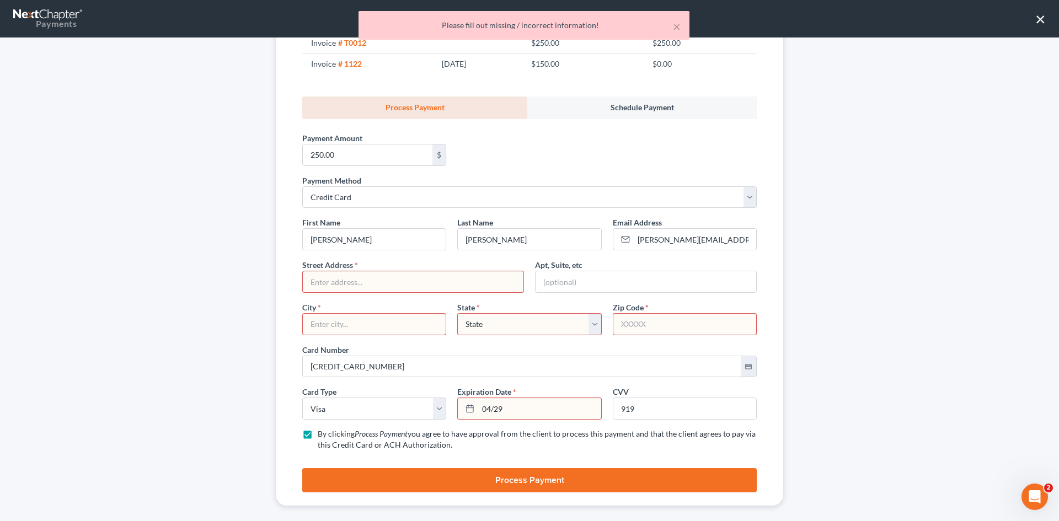
click at [322, 279] on input "text" at bounding box center [413, 281] width 221 height 21
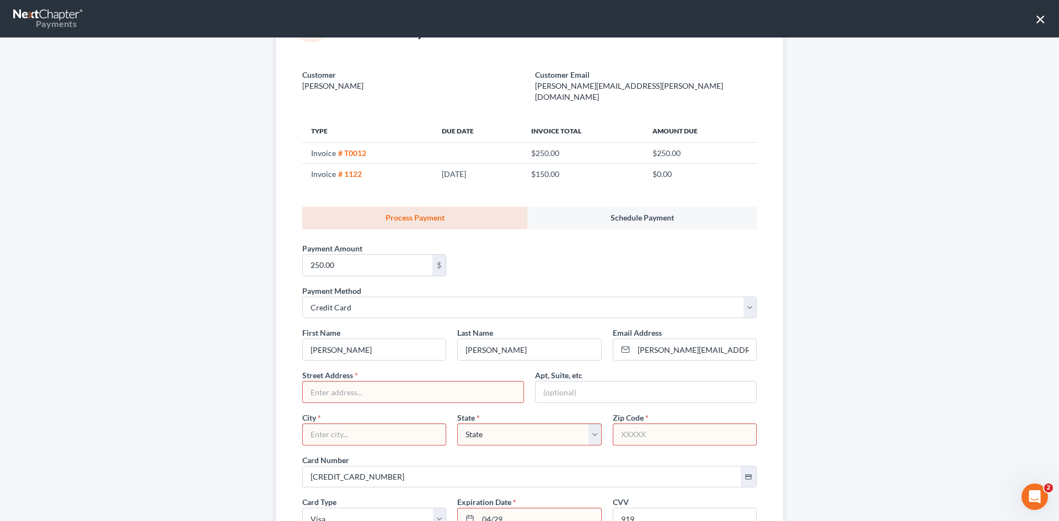
scroll to position [2, 0]
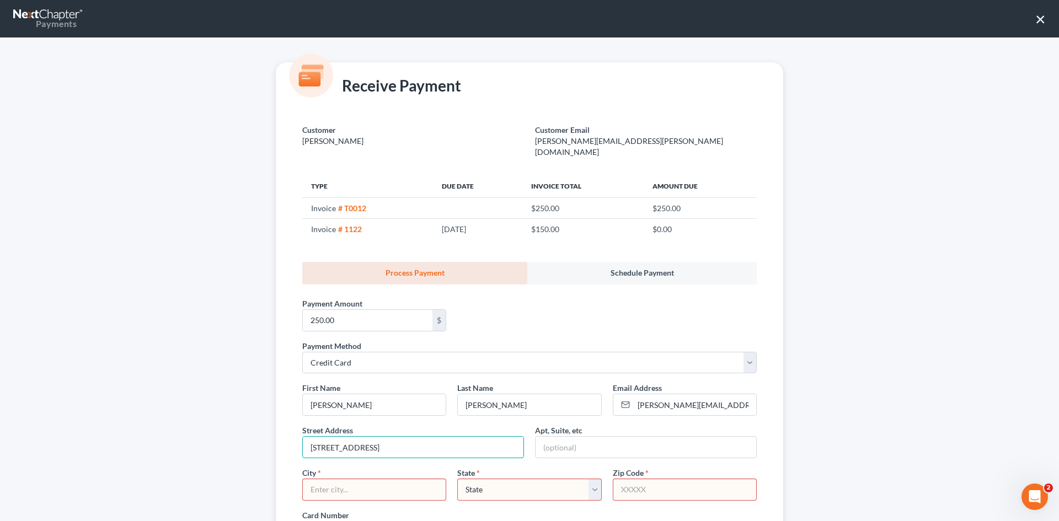
type input "3917 Strafford Dr."
click at [393, 479] on input "text" at bounding box center [374, 489] width 143 height 21
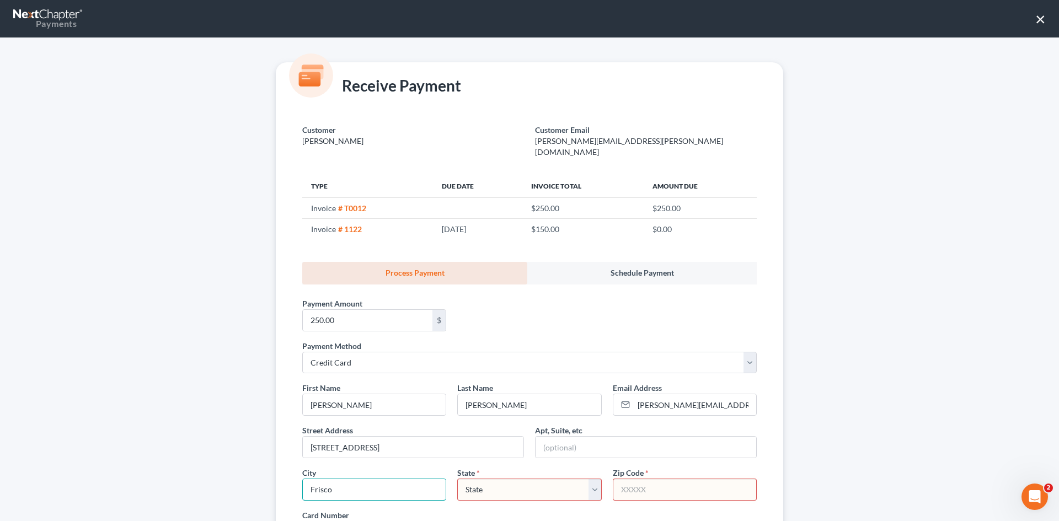
type input "Frisco"
click at [512, 483] on select "State AL AK AR AZ CA CO CT DE DC FL GA GU HI ID IL IN IA KS KY LA ME MD MA MI M…" at bounding box center [529, 490] width 144 height 22
select select "45"
click at [457, 479] on select "State AL AK AR AZ CA CO CT DE DC FL GA GU HI ID IL IN IA KS KY LA ME MD MA MI M…" at bounding box center [529, 490] width 144 height 22
click at [658, 479] on input "text" at bounding box center [684, 489] width 143 height 21
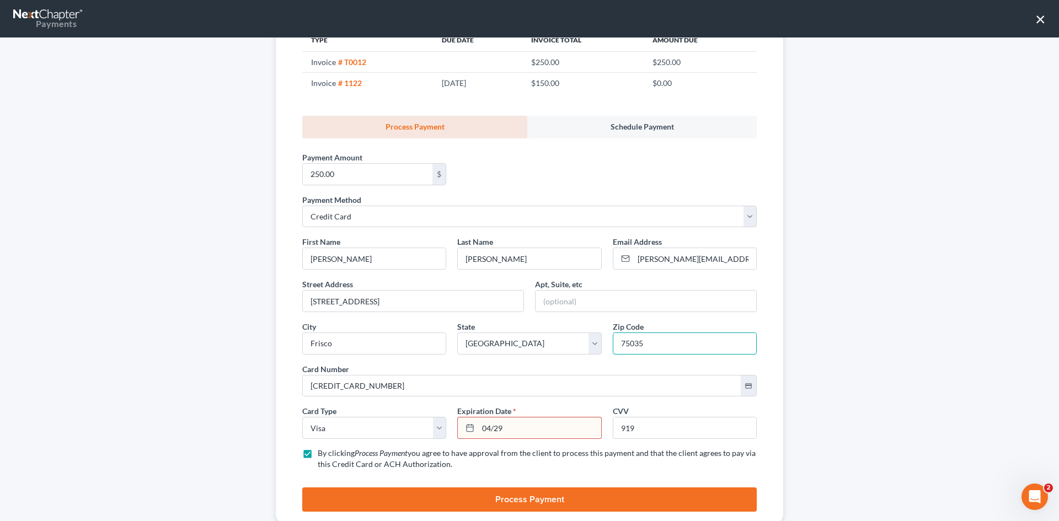
scroll to position [167, 0]
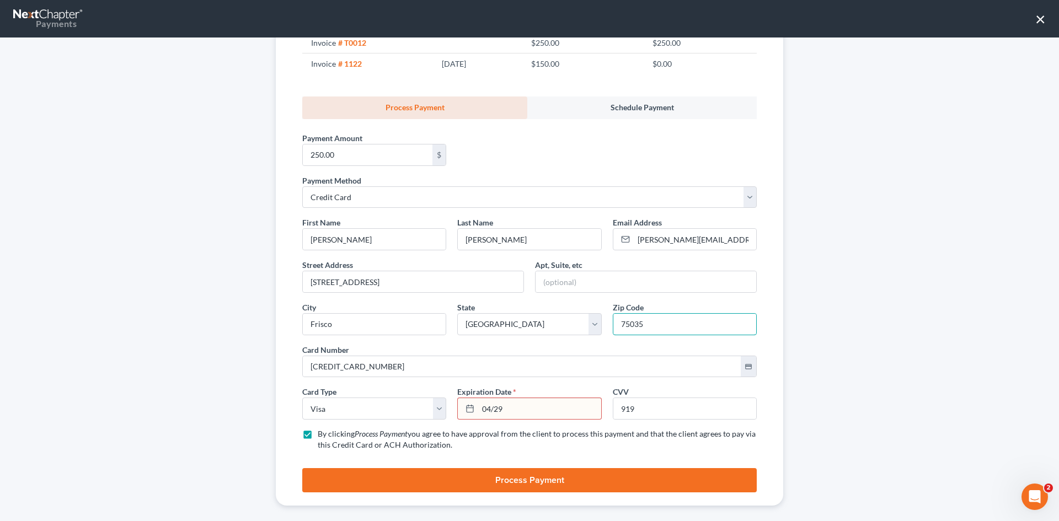
type input "75035"
click at [515, 398] on input "04/29" at bounding box center [539, 408] width 122 height 21
type input "04/2029"
click at [510, 468] on button "Process Payment" at bounding box center [529, 480] width 455 height 24
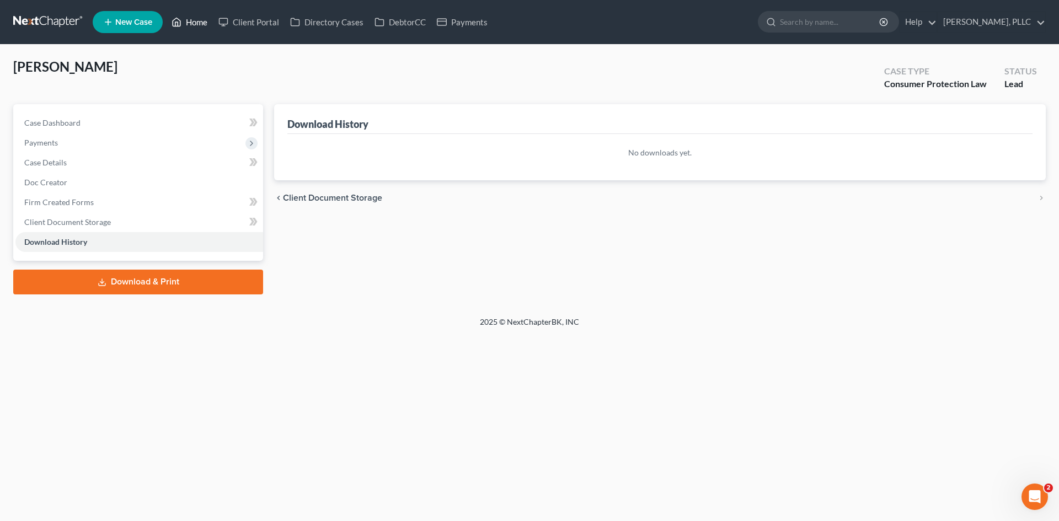
click at [184, 20] on link "Home" at bounding box center [189, 22] width 47 height 20
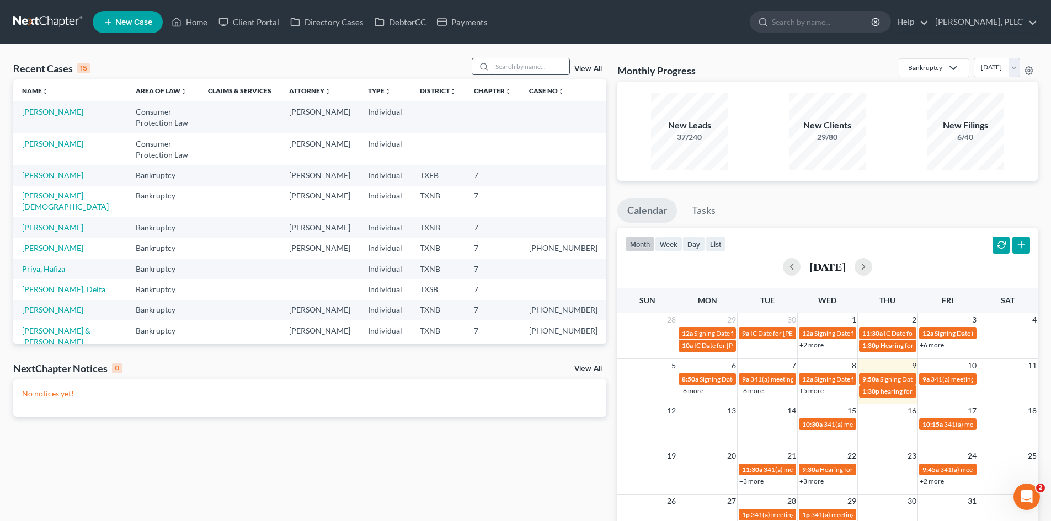
click at [505, 68] on input "search" at bounding box center [530, 66] width 77 height 16
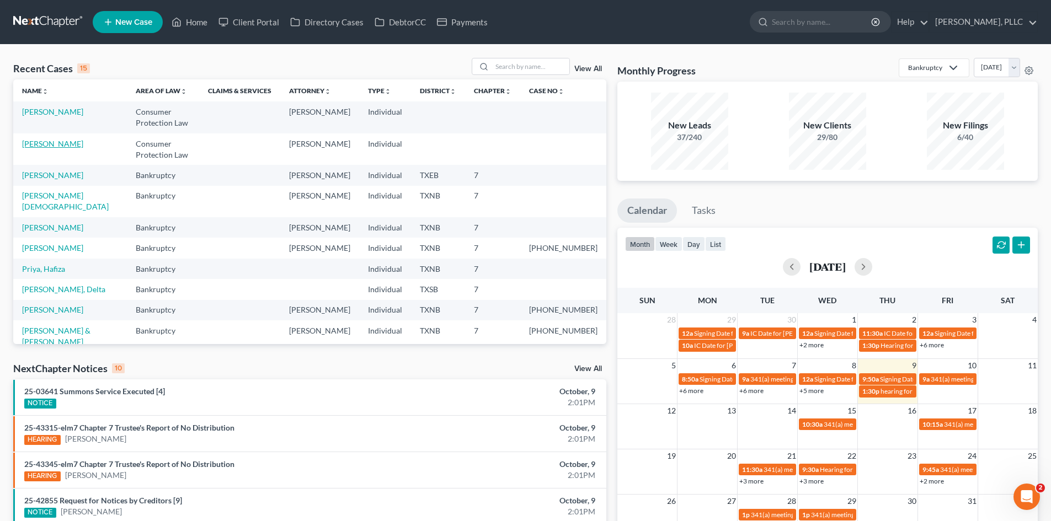
click at [61, 146] on link "[PERSON_NAME]" at bounding box center [52, 143] width 61 height 9
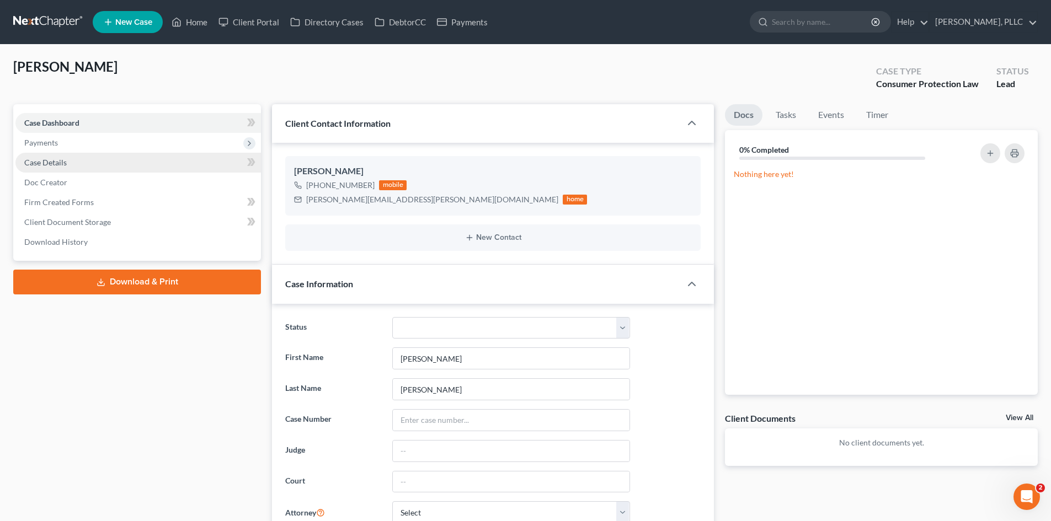
click at [63, 166] on span "Case Details" at bounding box center [45, 162] width 42 height 9
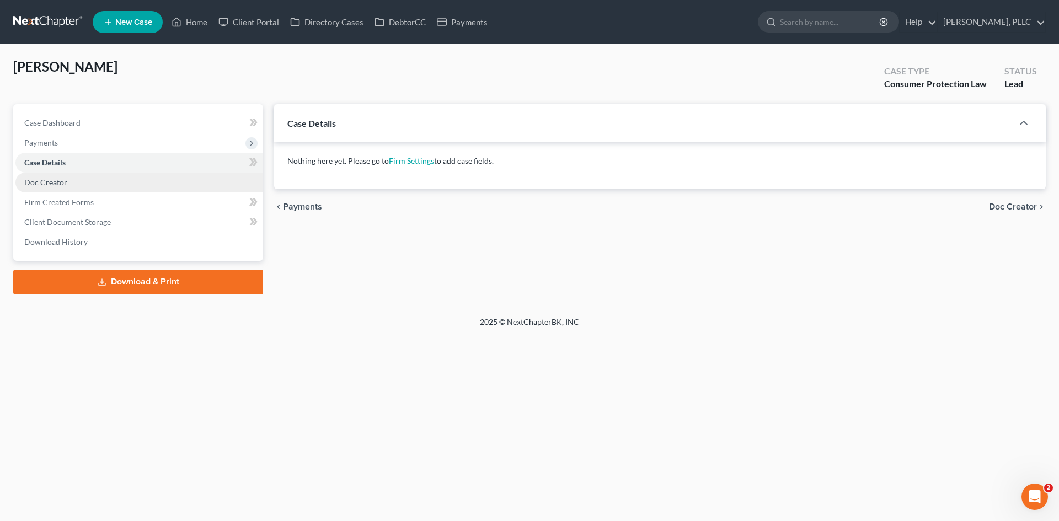
click at [58, 180] on span "Doc Creator" at bounding box center [45, 182] width 43 height 9
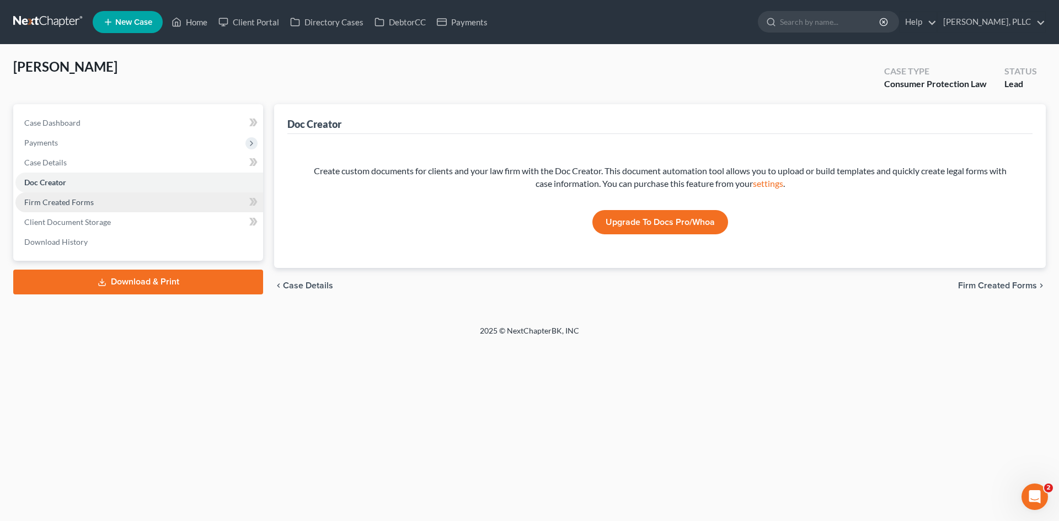
click at [74, 206] on span "Firm Created Forms" at bounding box center [59, 202] width 70 height 9
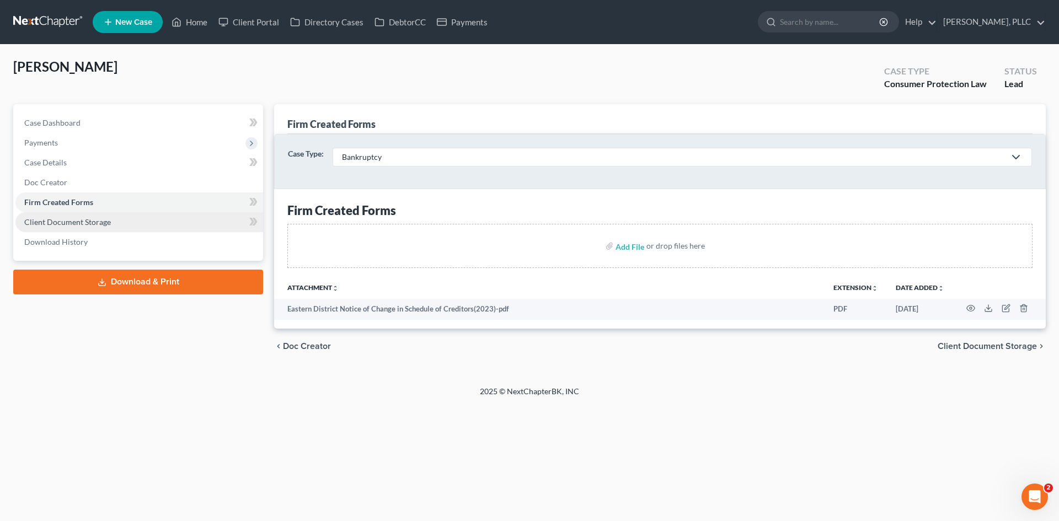
click at [73, 225] on span "Client Document Storage" at bounding box center [67, 221] width 87 height 9
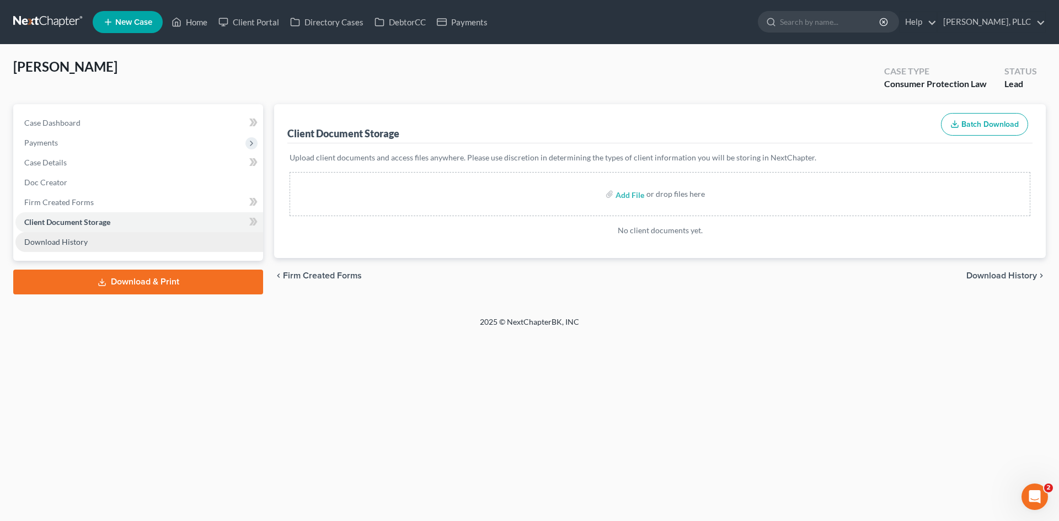
click at [73, 243] on span "Download History" at bounding box center [55, 241] width 63 height 9
